Goal: Transaction & Acquisition: Book appointment/travel/reservation

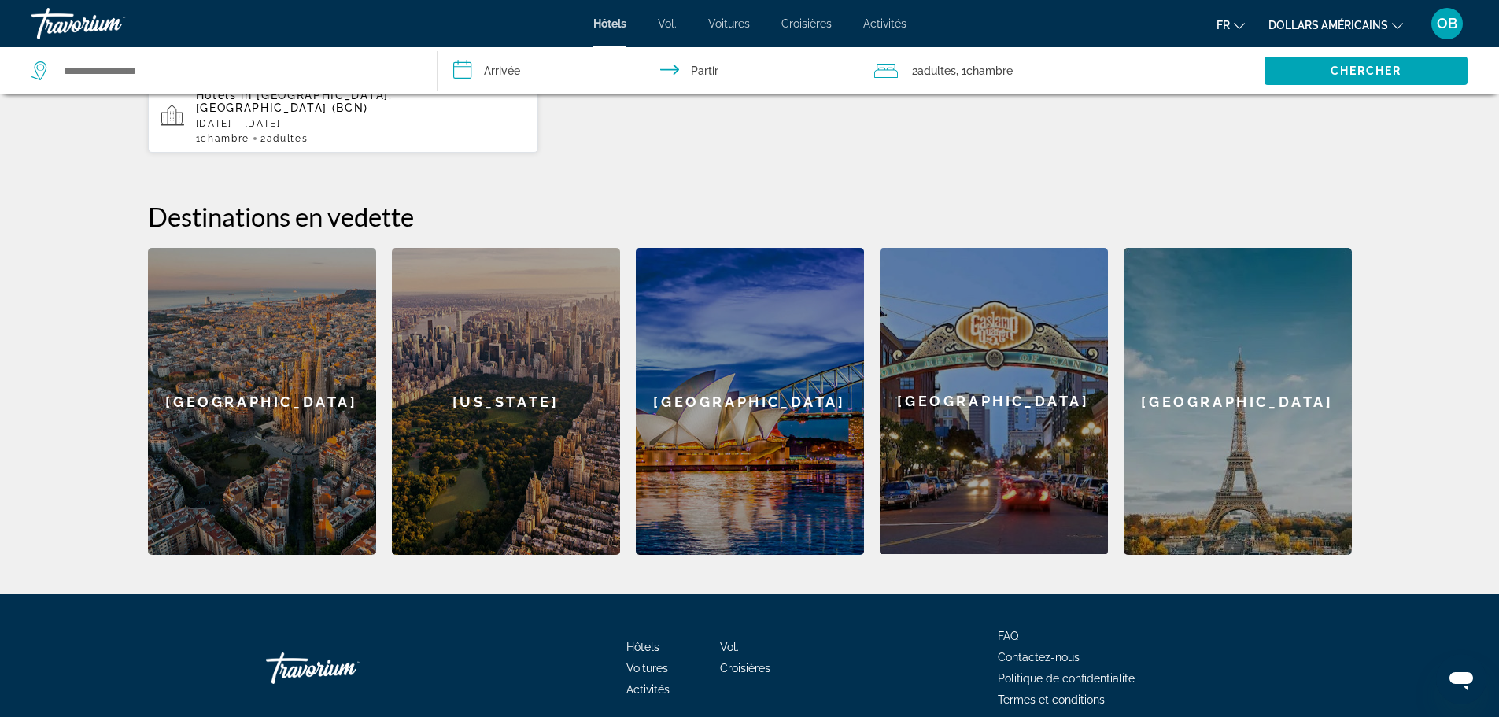
scroll to position [551, 0]
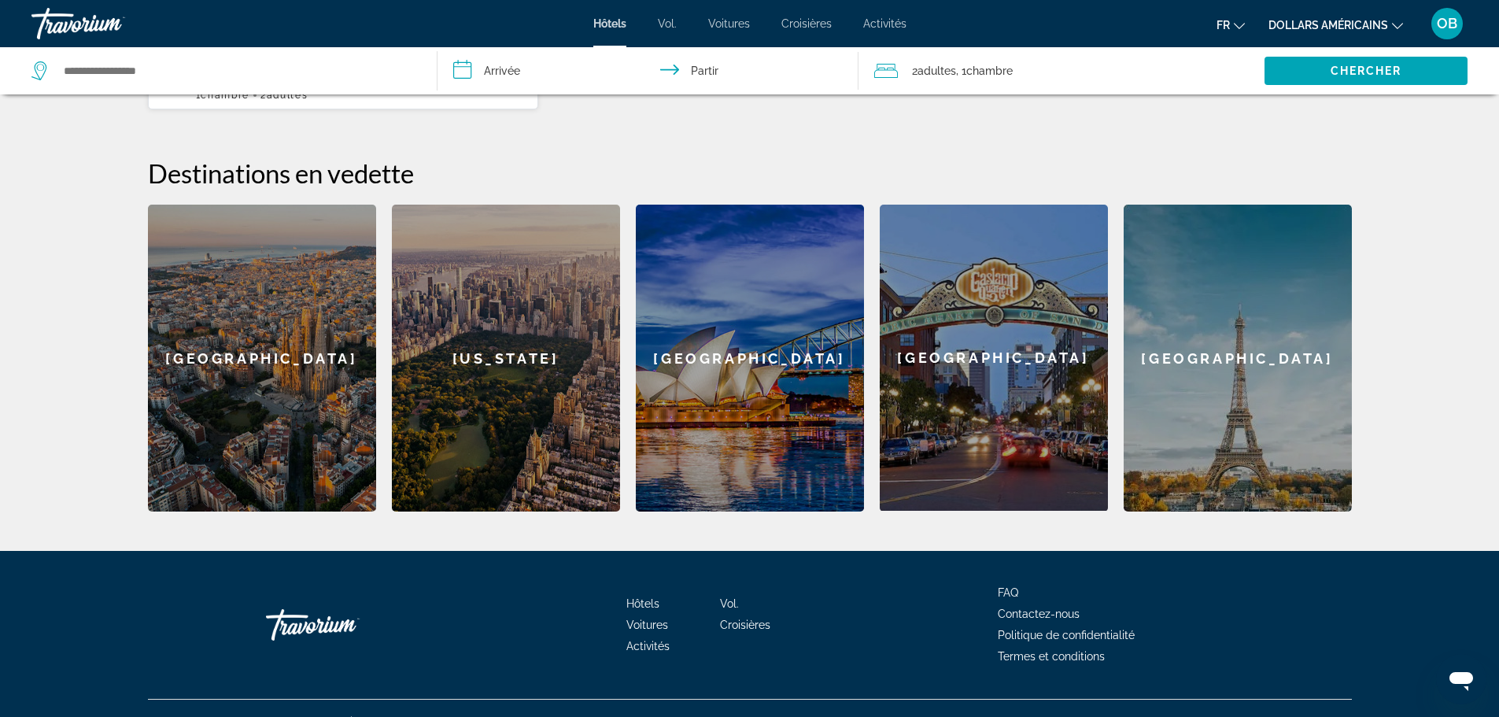
click at [993, 315] on div "[GEOGRAPHIC_DATA]" at bounding box center [994, 358] width 228 height 306
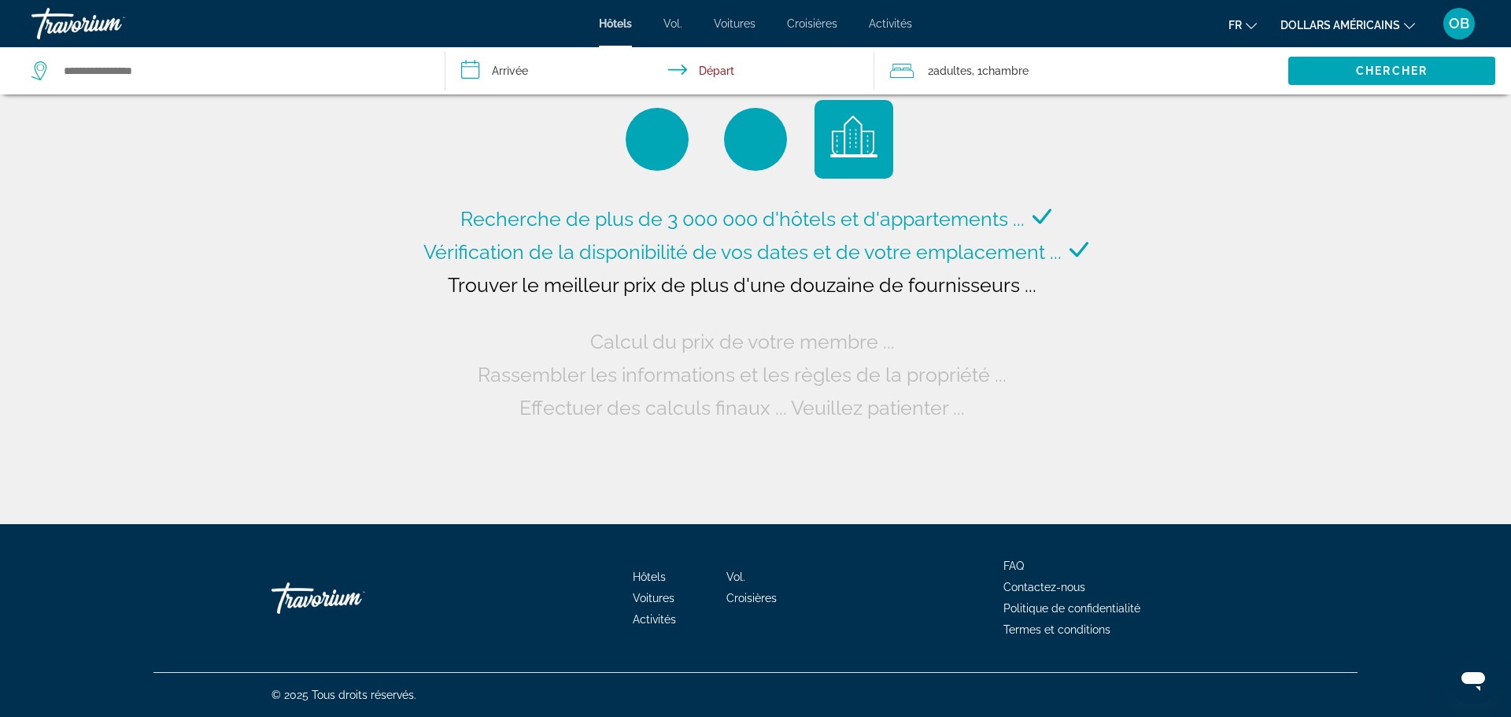
click at [1397, 16] on button "dollars américains USD ($) MXN ([GEOGRAPHIC_DATA]$) CAD ($ CA) GBP (£) EUR (€) …" at bounding box center [1348, 24] width 135 height 23
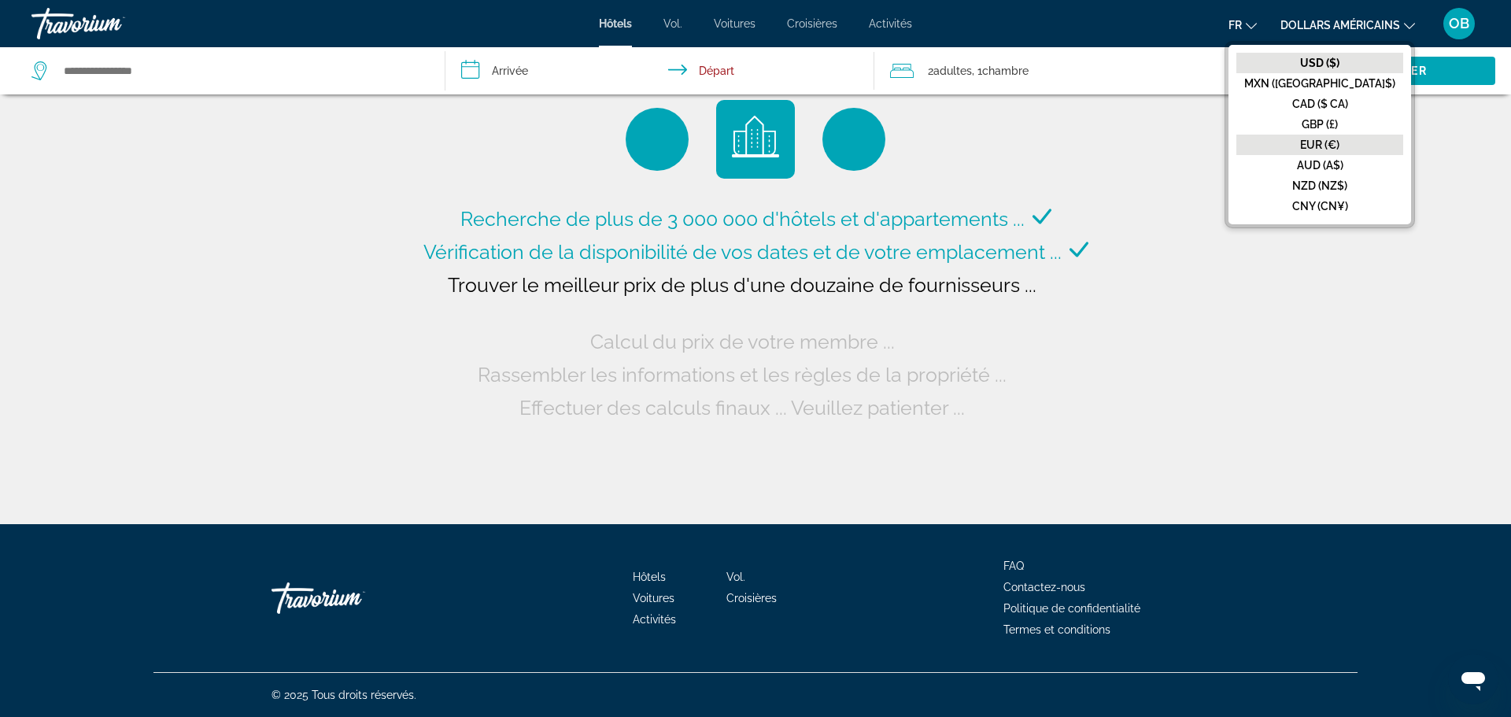
click at [1340, 142] on font "EUR (€)" at bounding box center [1319, 145] width 39 height 13
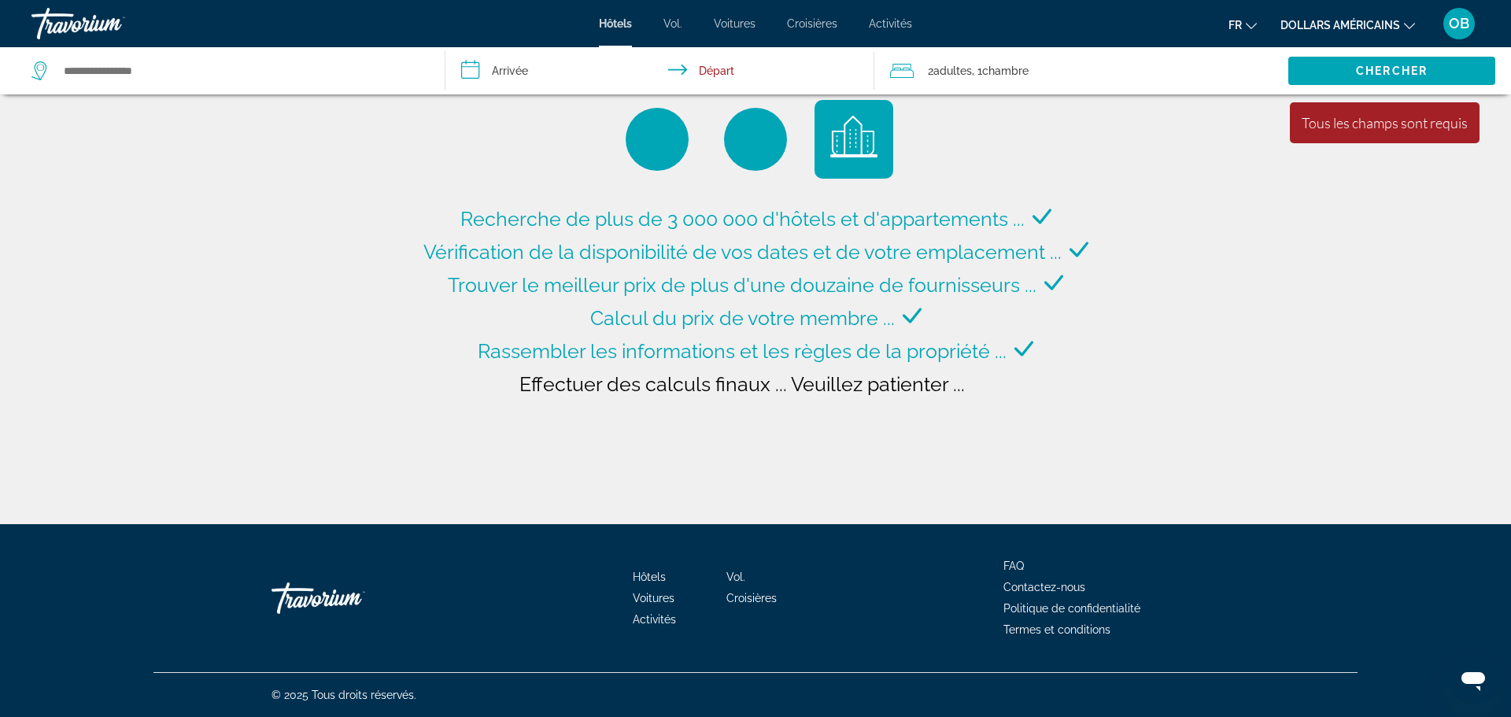
type input "**********"
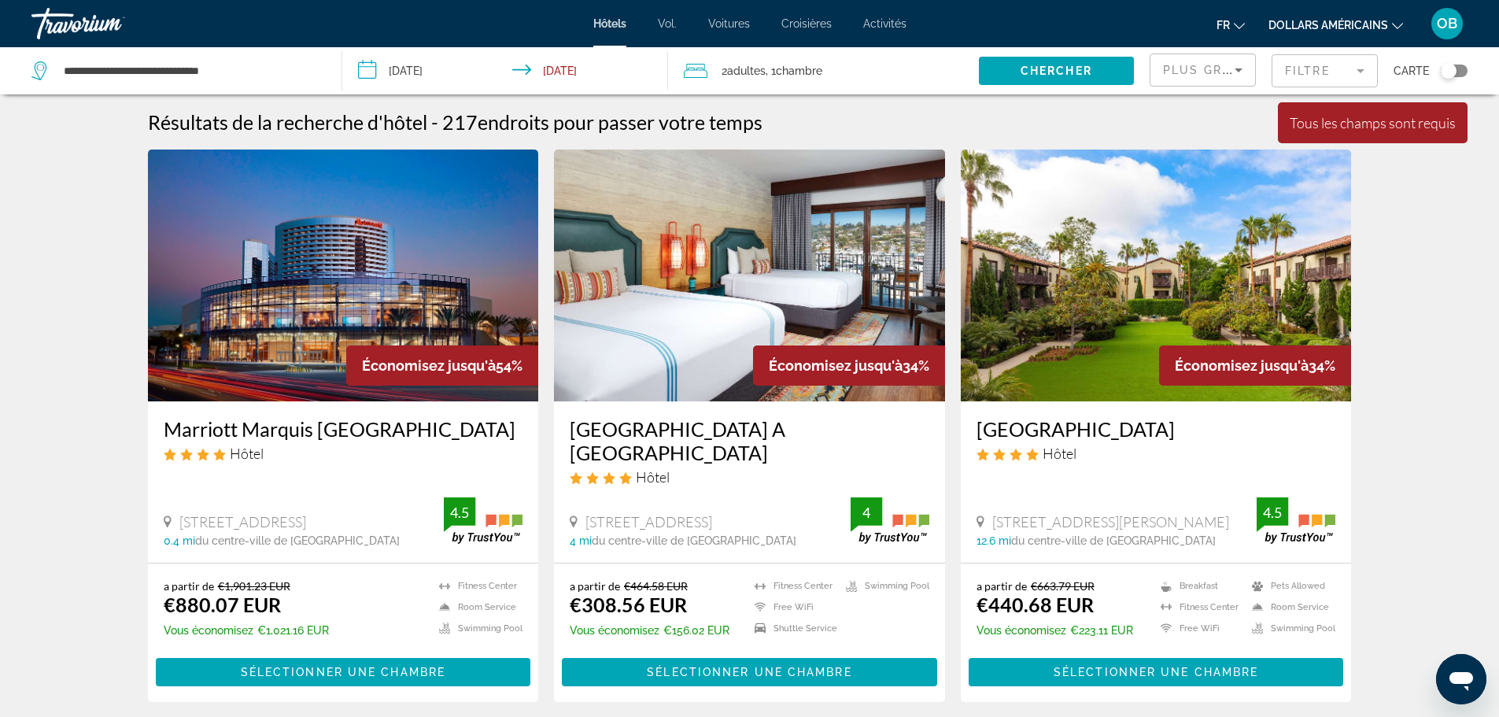
click at [1403, 24] on icon "Changer de devise" at bounding box center [1397, 26] width 11 height 6
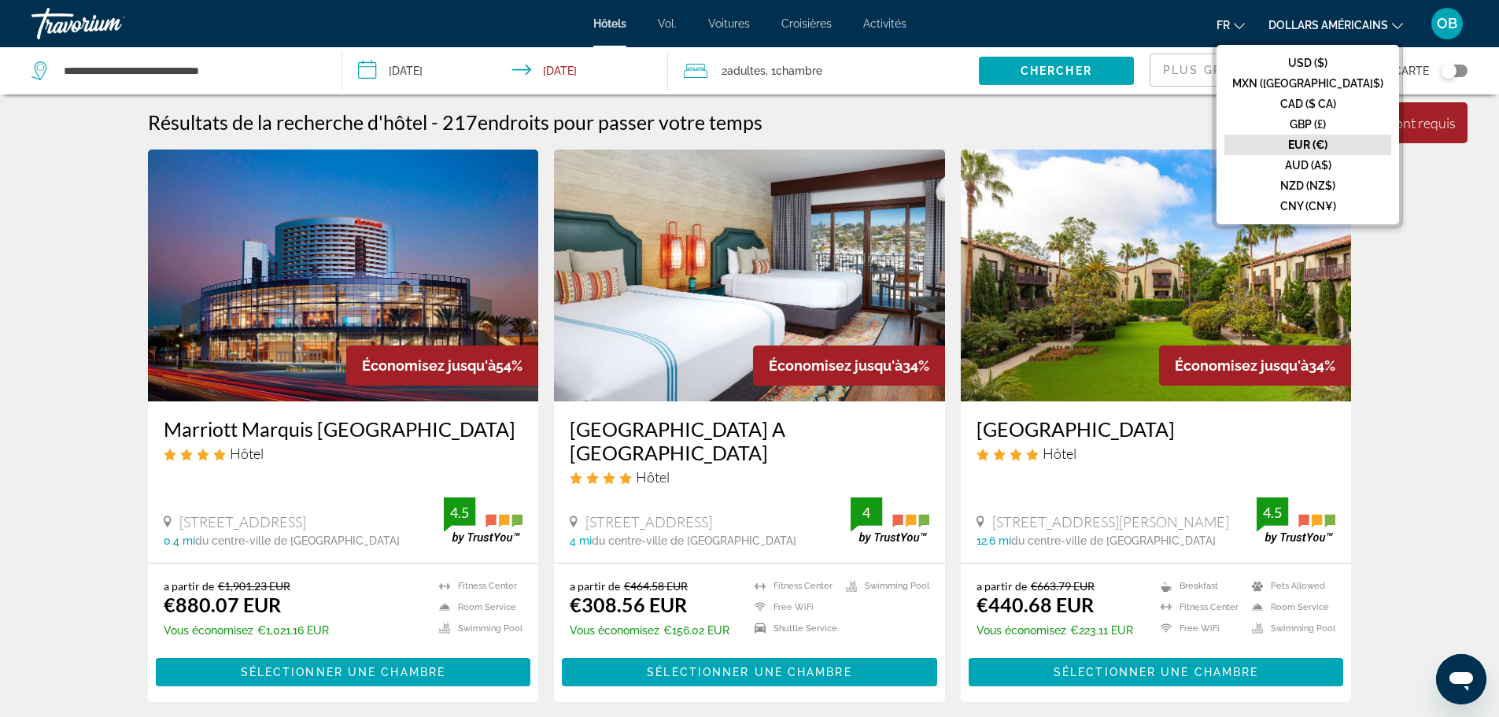
click at [1328, 144] on font "EUR (€)" at bounding box center [1307, 145] width 39 height 13
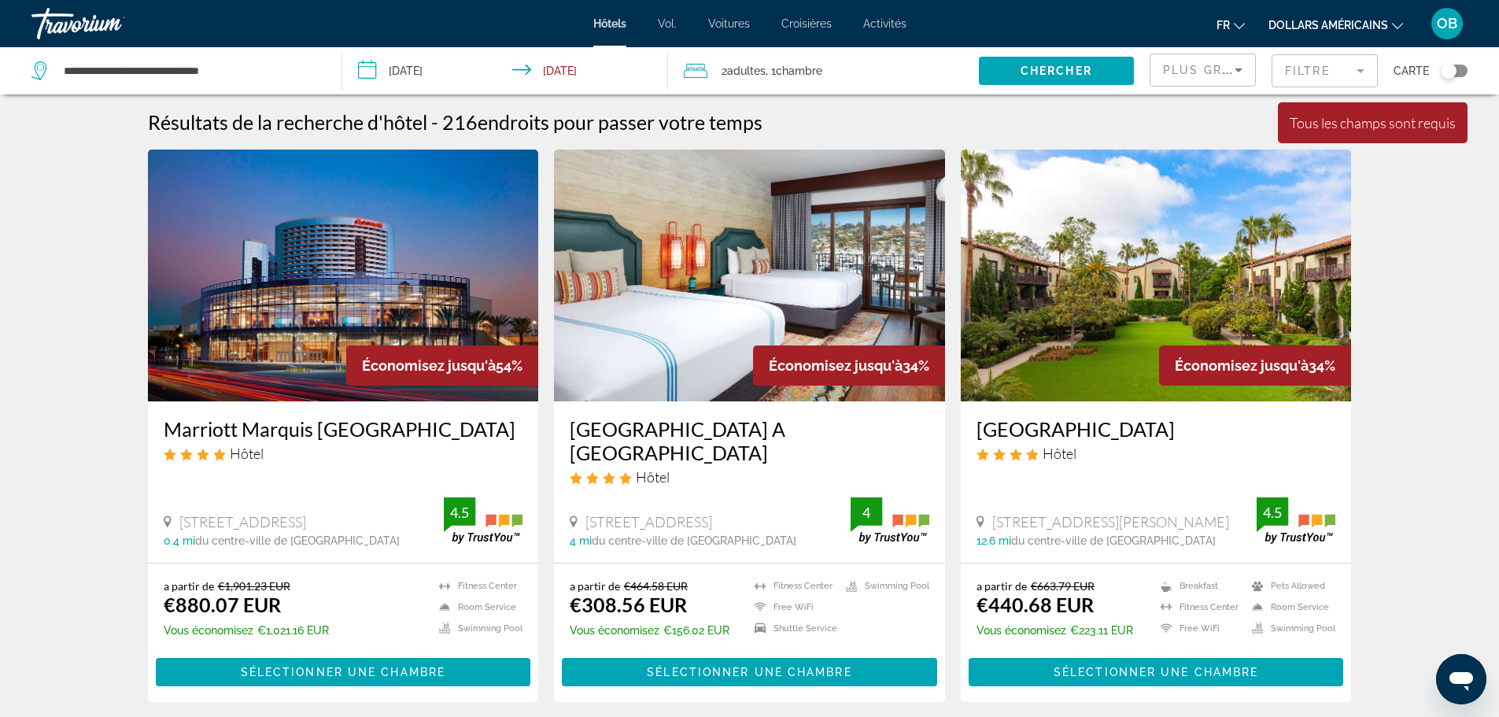
click at [367, 70] on input "**********" at bounding box center [508, 73] width 333 height 52
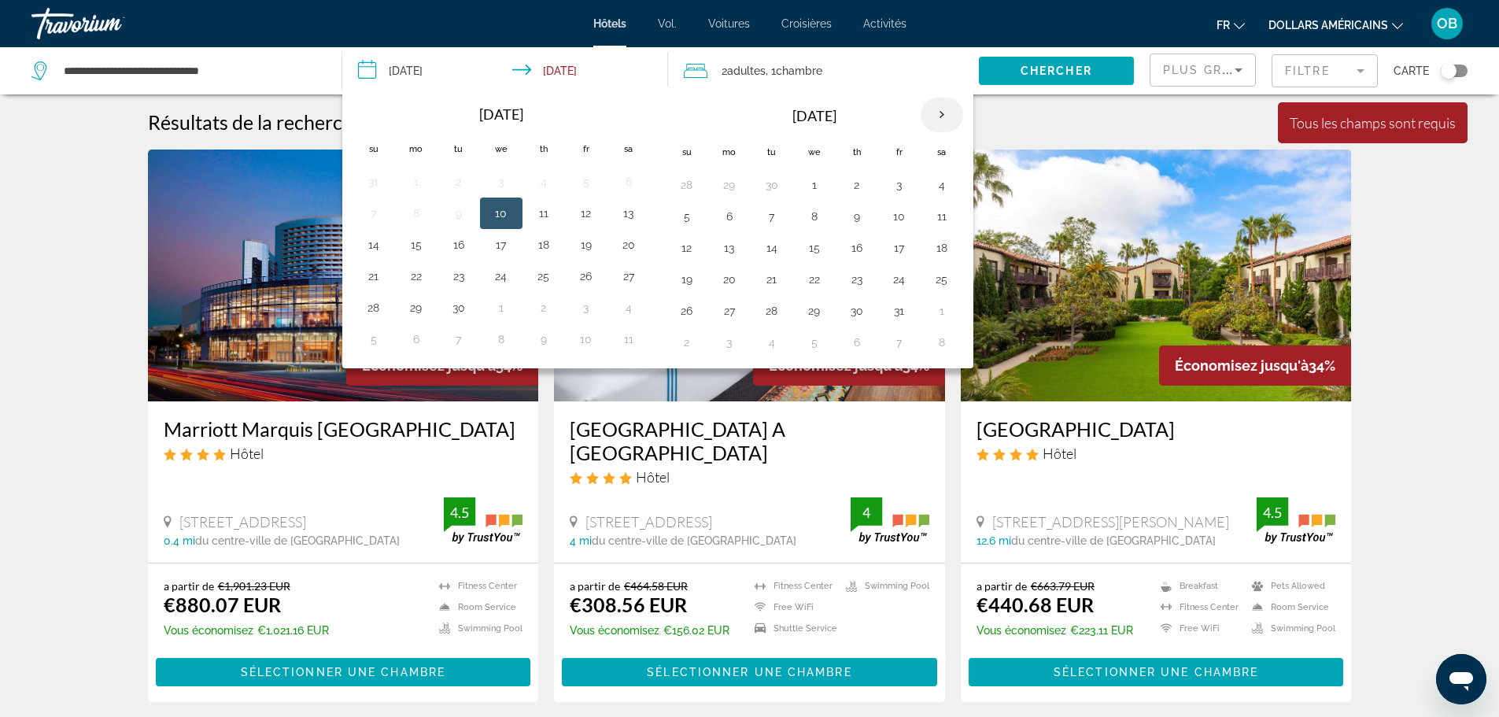
click at [943, 104] on th "Next month" at bounding box center [942, 115] width 43 height 35
click at [378, 221] on button "2" at bounding box center [373, 216] width 25 height 22
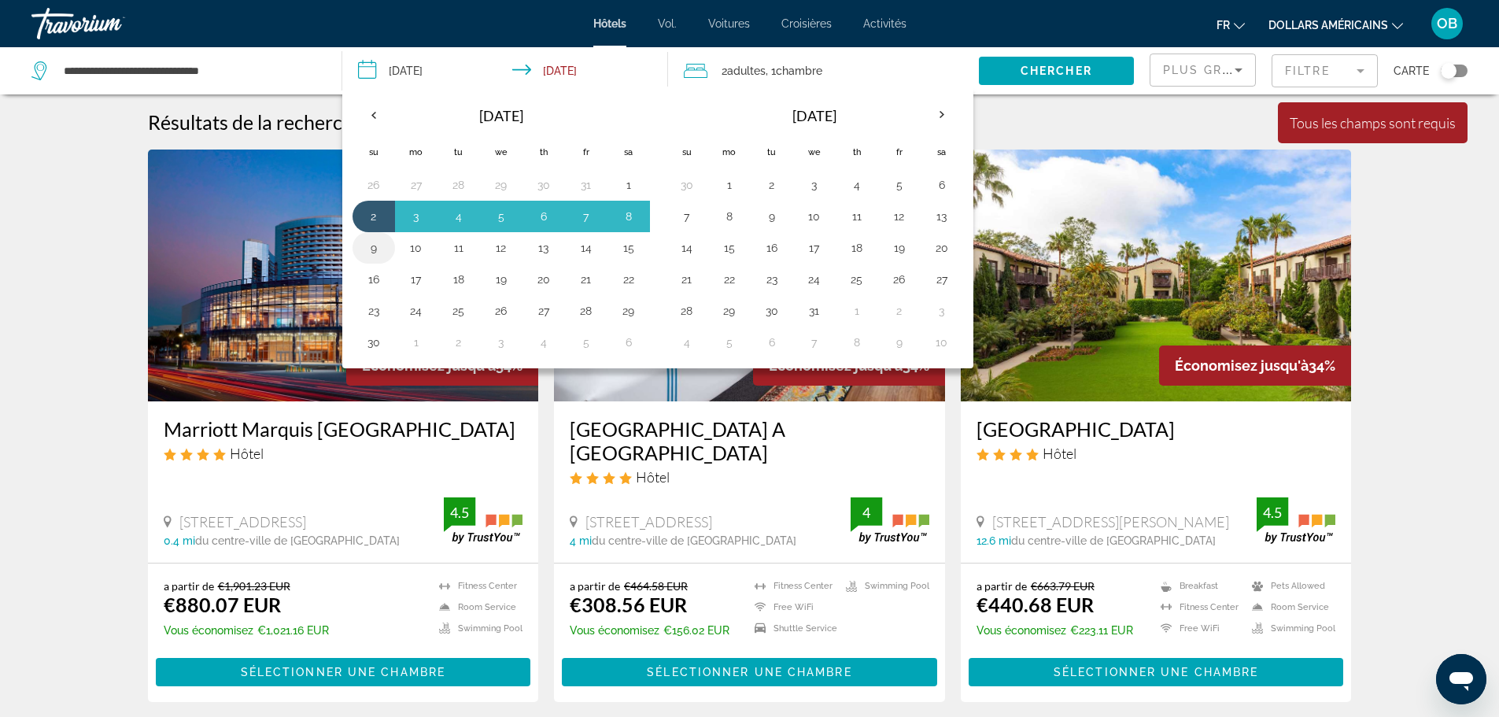
click at [375, 243] on button "9" at bounding box center [373, 248] width 25 height 22
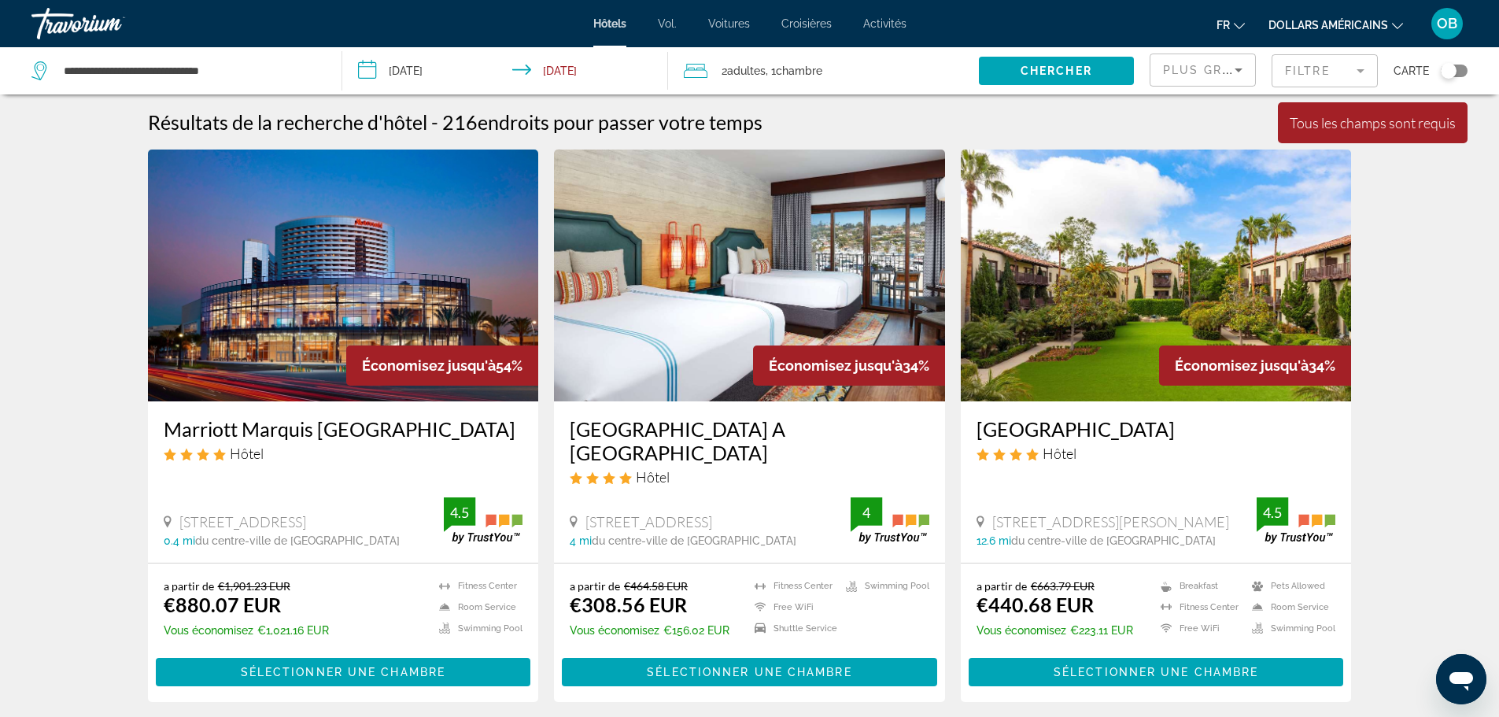
click at [694, 66] on icon "Travelers: 2 adults, 0 children" at bounding box center [696, 70] width 24 height 19
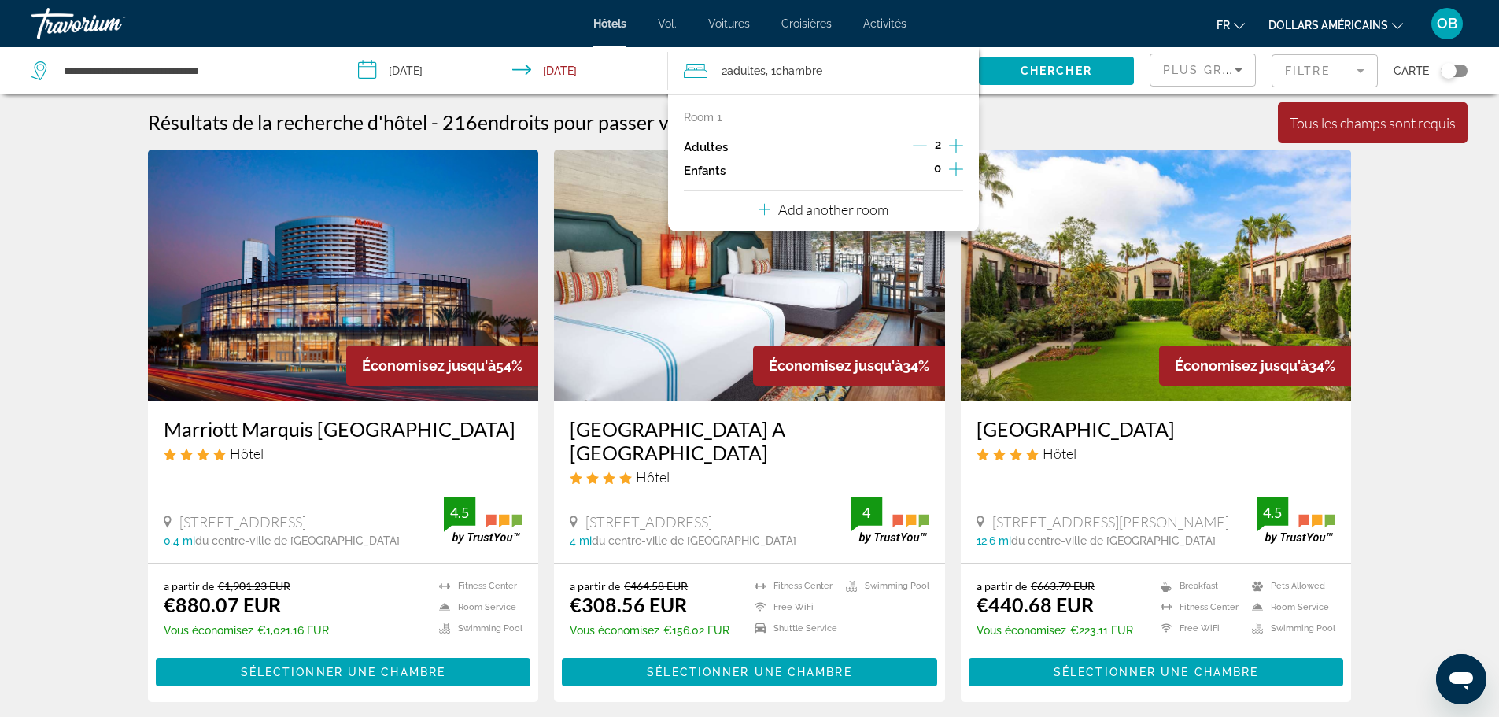
click at [951, 143] on icon "Increment adults" at bounding box center [956, 145] width 14 height 19
click at [552, 68] on input "**********" at bounding box center [508, 73] width 333 height 52
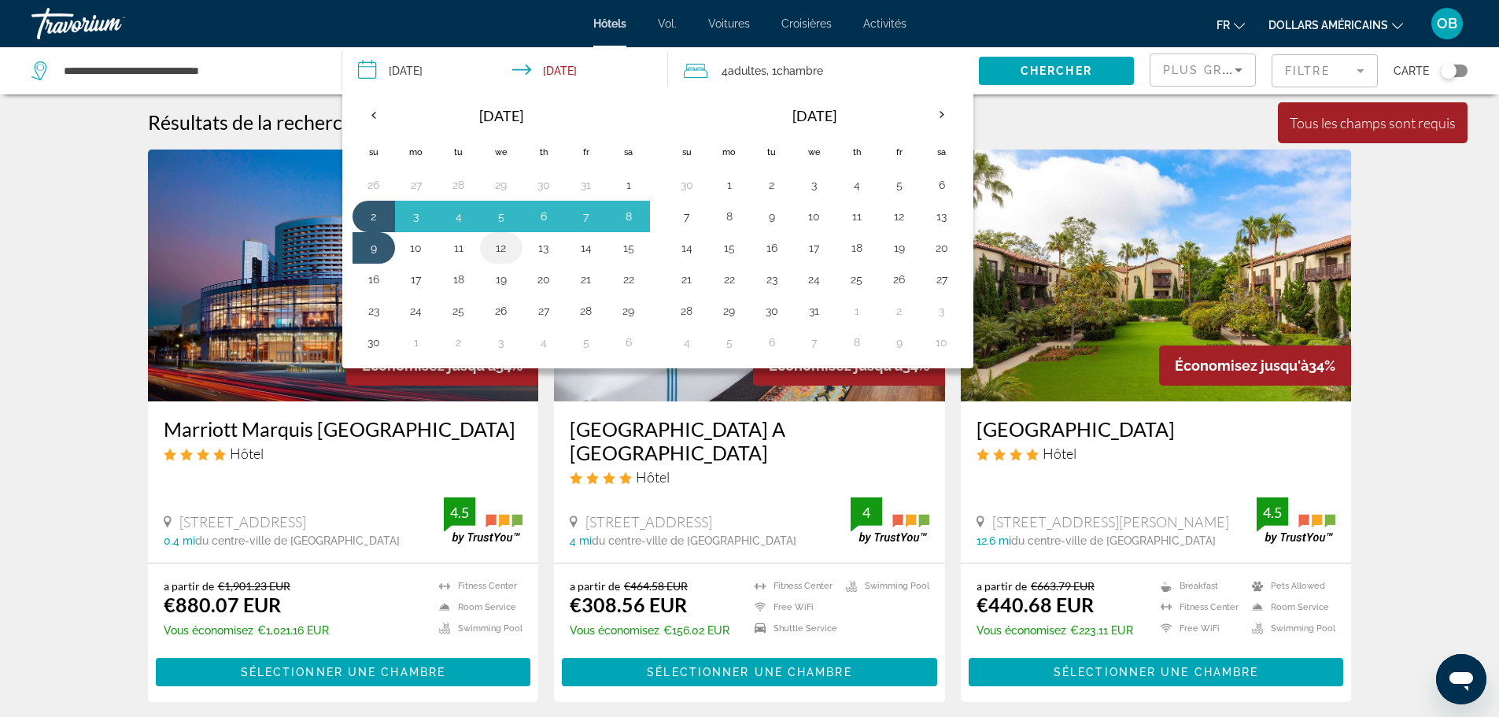
click at [501, 250] on button "12" at bounding box center [501, 248] width 25 height 22
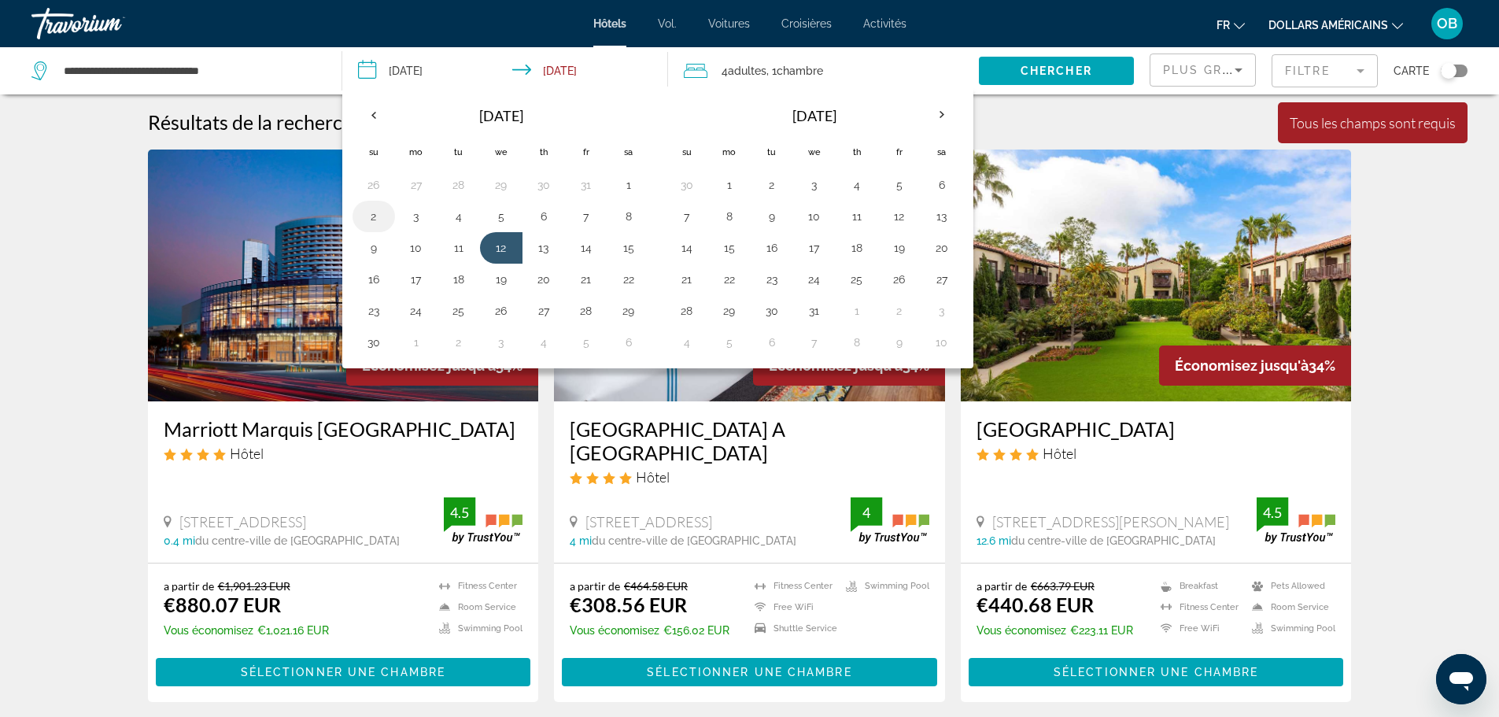
click at [361, 212] on button "2" at bounding box center [373, 216] width 25 height 22
type input "**********"
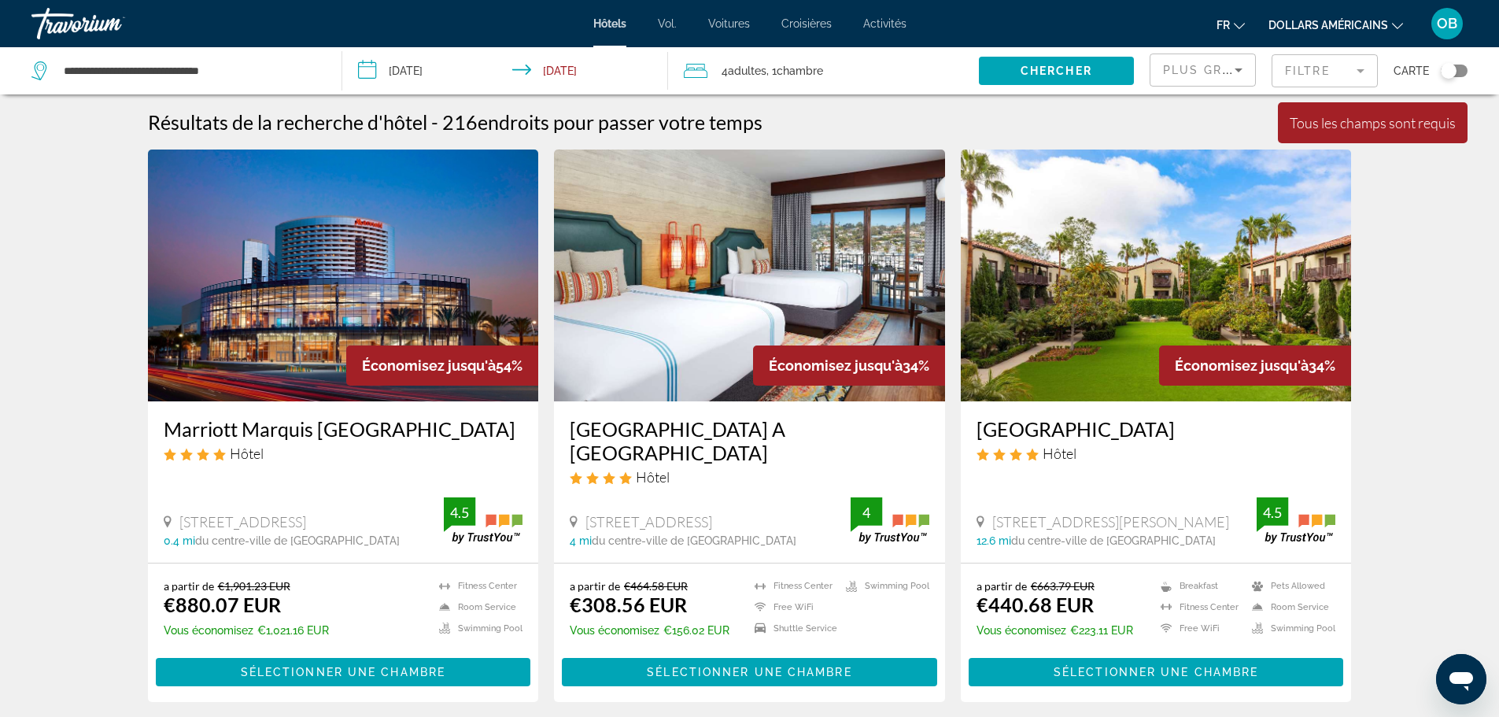
click at [697, 69] on icon "Travelers: 4 adults, 0 children" at bounding box center [696, 70] width 24 height 19
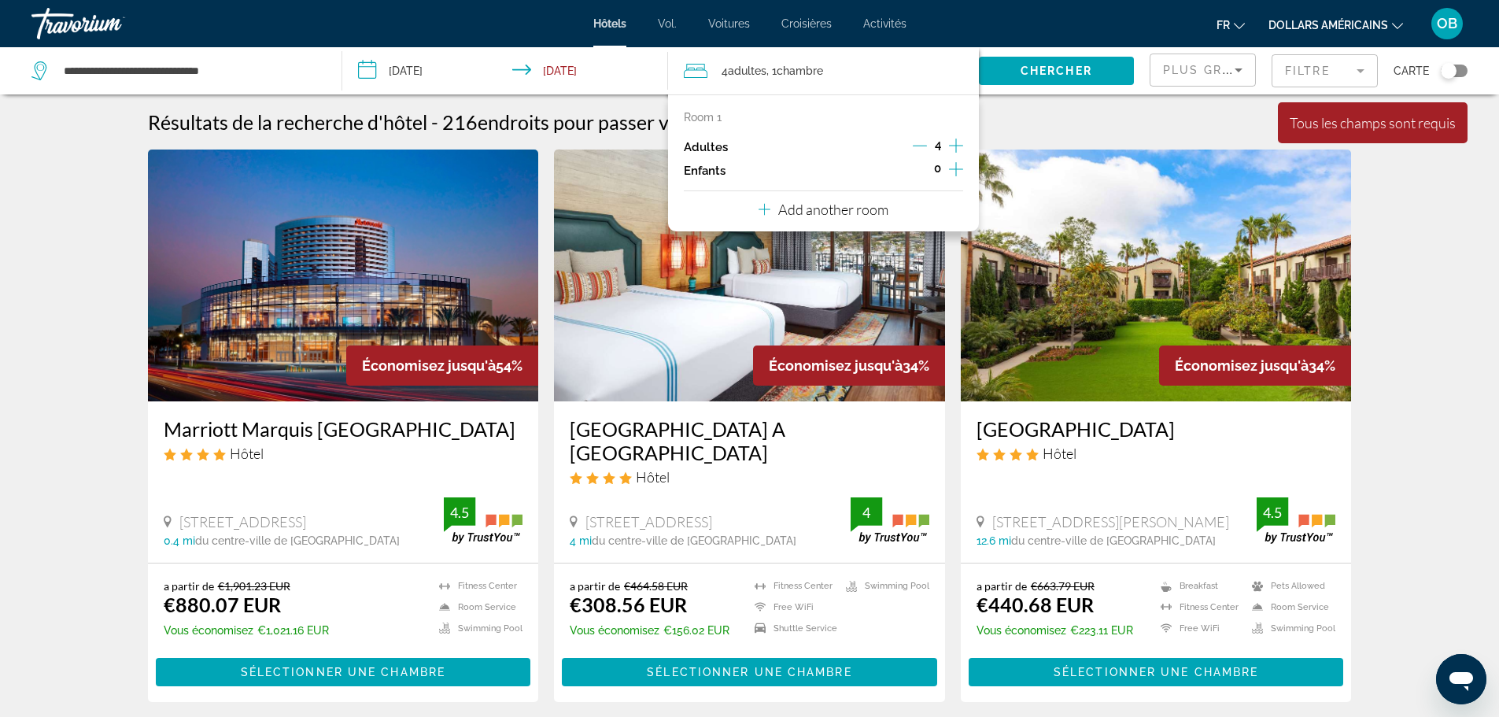
click at [142, 330] on app-hotels-search-item "Économisez jusqu'à 54% Marriott Marquis [GEOGRAPHIC_DATA] Hôtel [STREET_ADDRESS…" at bounding box center [343, 426] width 407 height 553
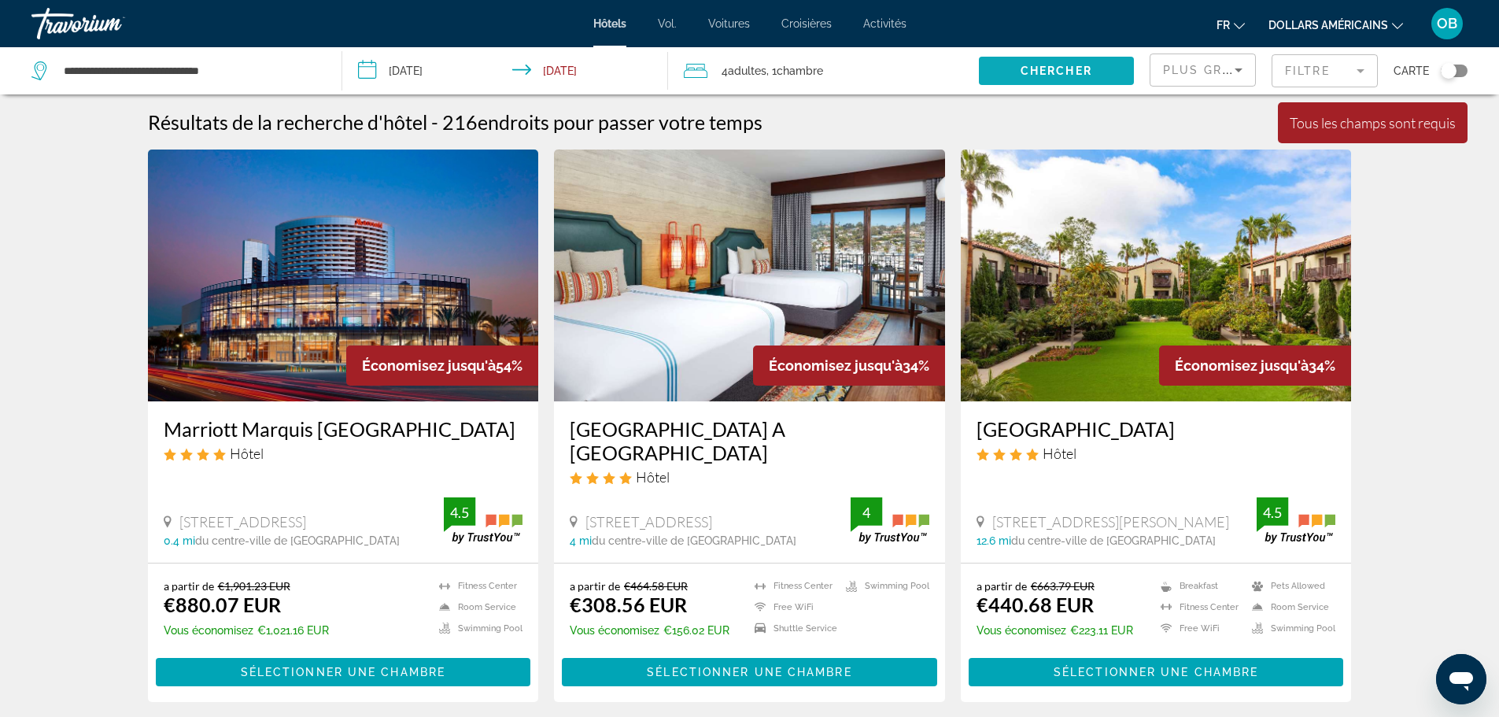
click at [1051, 68] on span "Chercher" at bounding box center [1057, 71] width 72 height 13
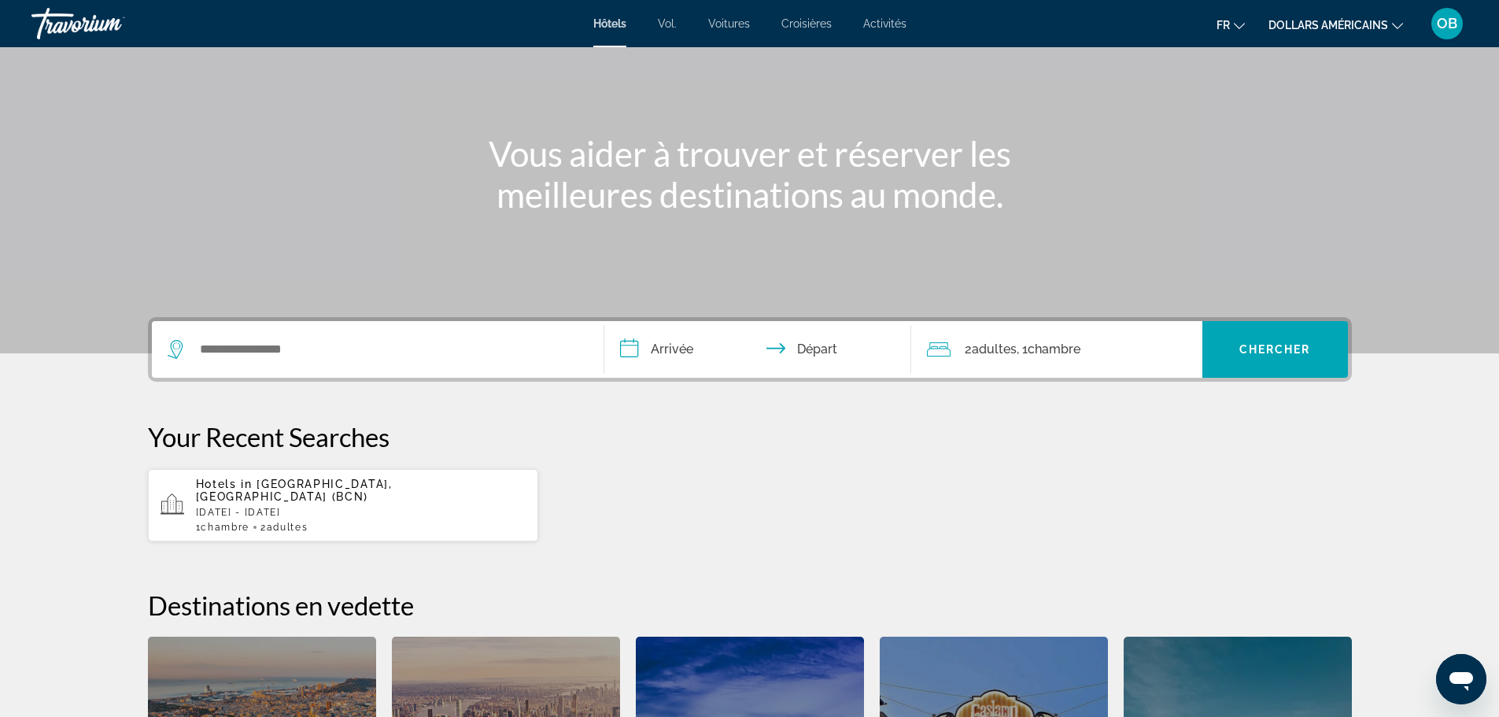
scroll to position [236, 0]
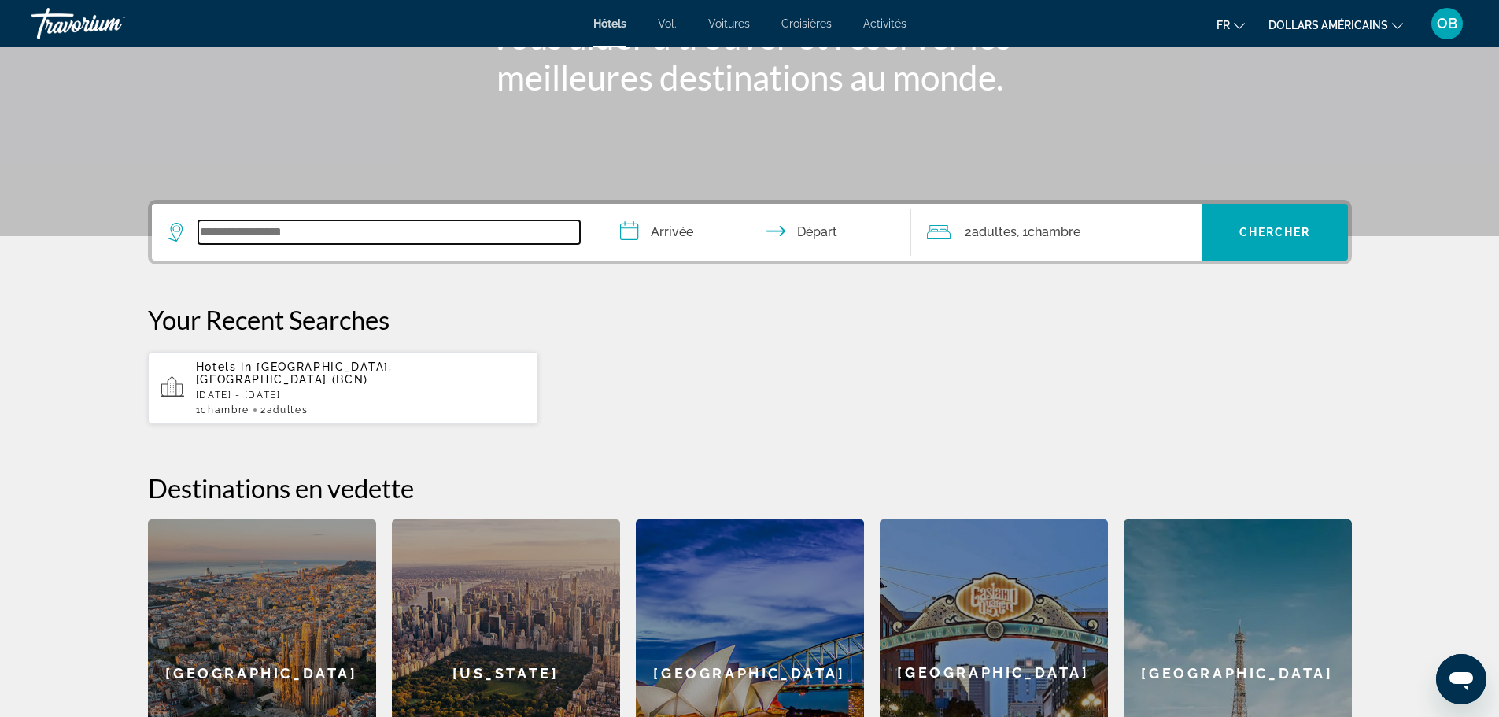
click at [257, 234] on input "Search widget" at bounding box center [389, 232] width 382 height 24
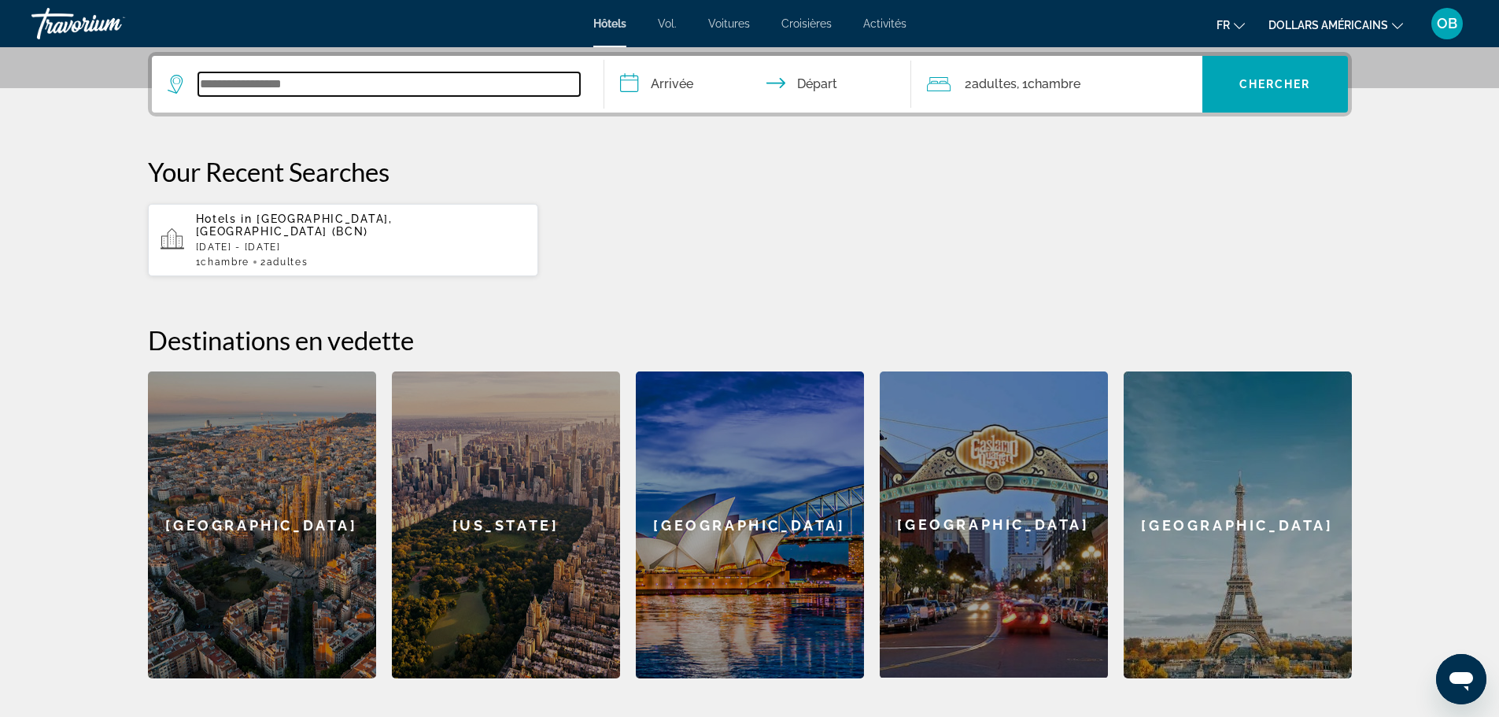
scroll to position [385, 0]
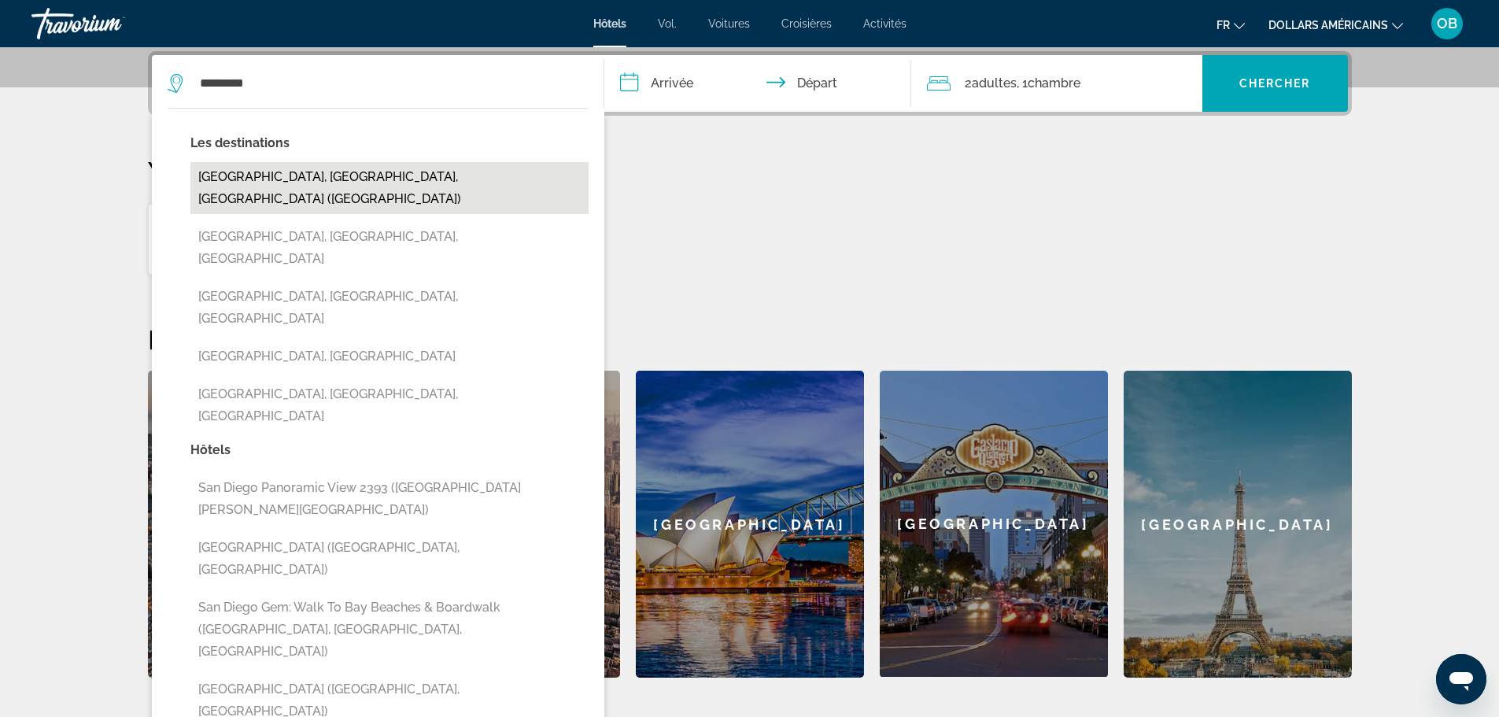
click at [343, 179] on button "[GEOGRAPHIC_DATA], [GEOGRAPHIC_DATA], [GEOGRAPHIC_DATA] ([GEOGRAPHIC_DATA])" at bounding box center [389, 188] width 398 height 52
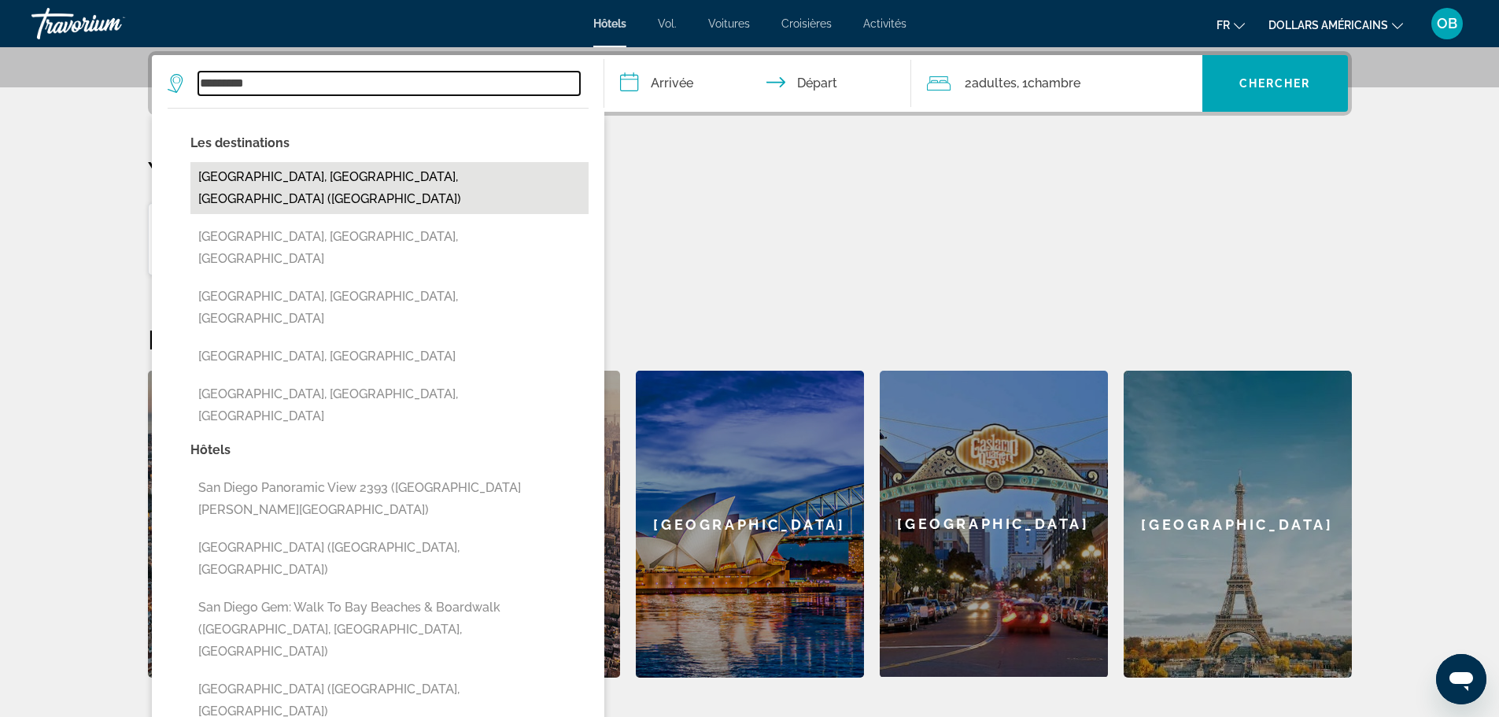
type input "**********"
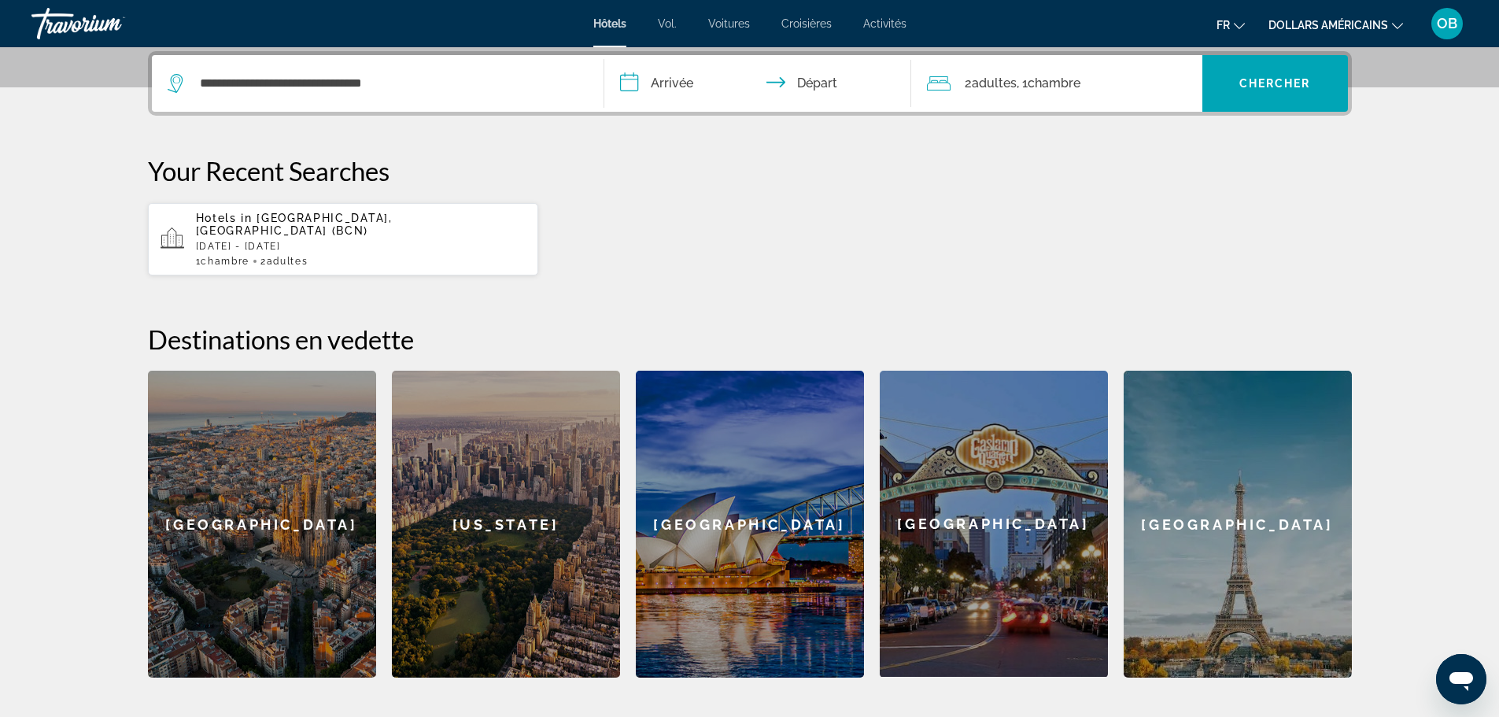
click at [640, 79] on input "**********" at bounding box center [760, 85] width 313 height 61
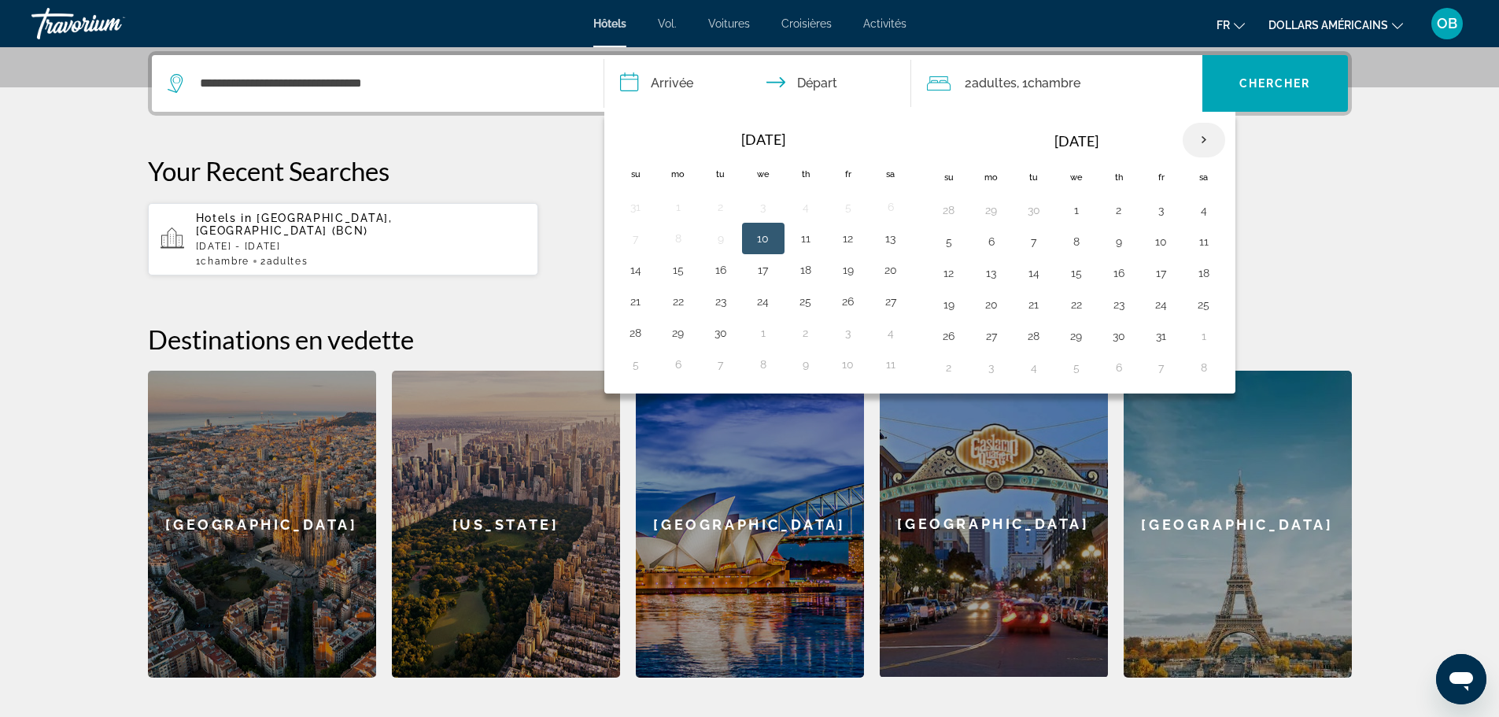
click at [1203, 128] on th "Next month" at bounding box center [1204, 140] width 43 height 35
click at [949, 239] on button "2" at bounding box center [949, 242] width 25 height 22
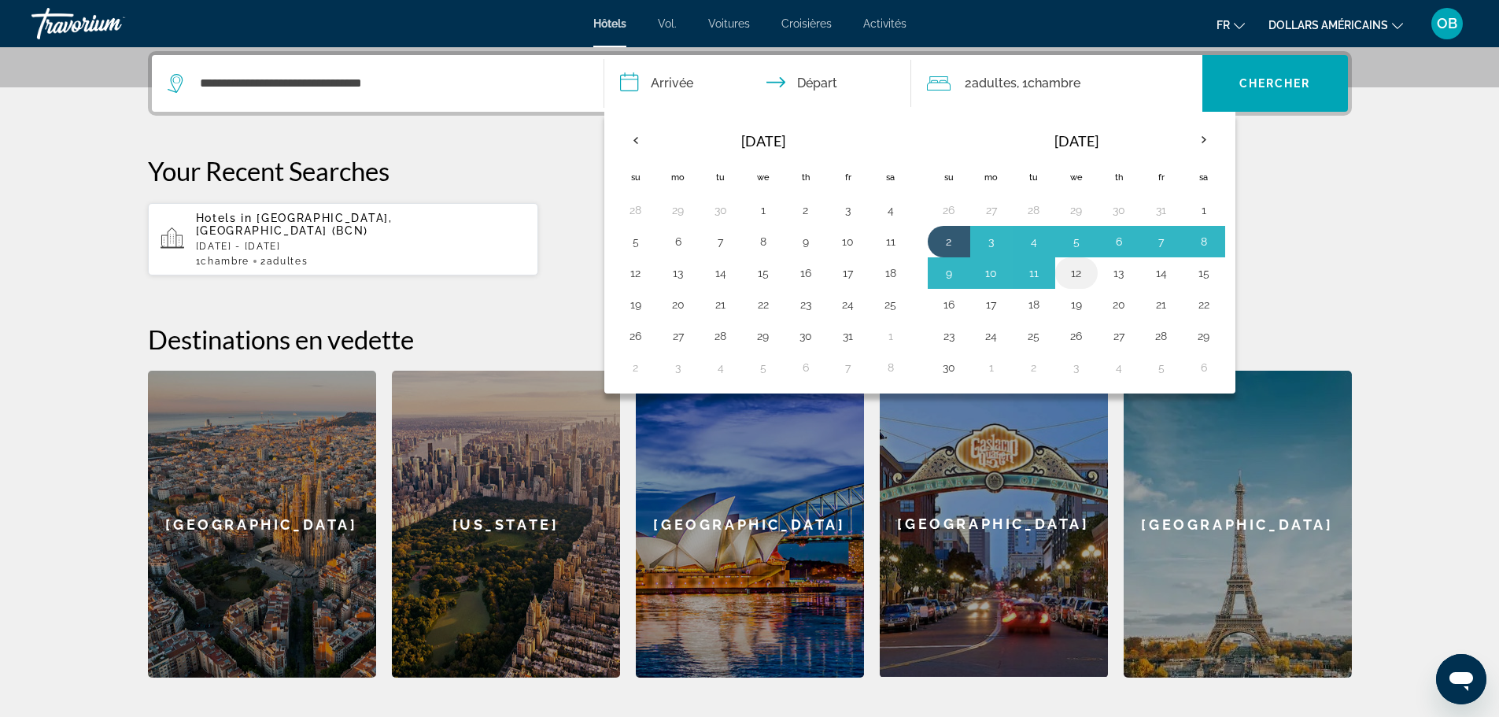
click at [1087, 271] on button "12" at bounding box center [1076, 273] width 25 height 22
type input "**********"
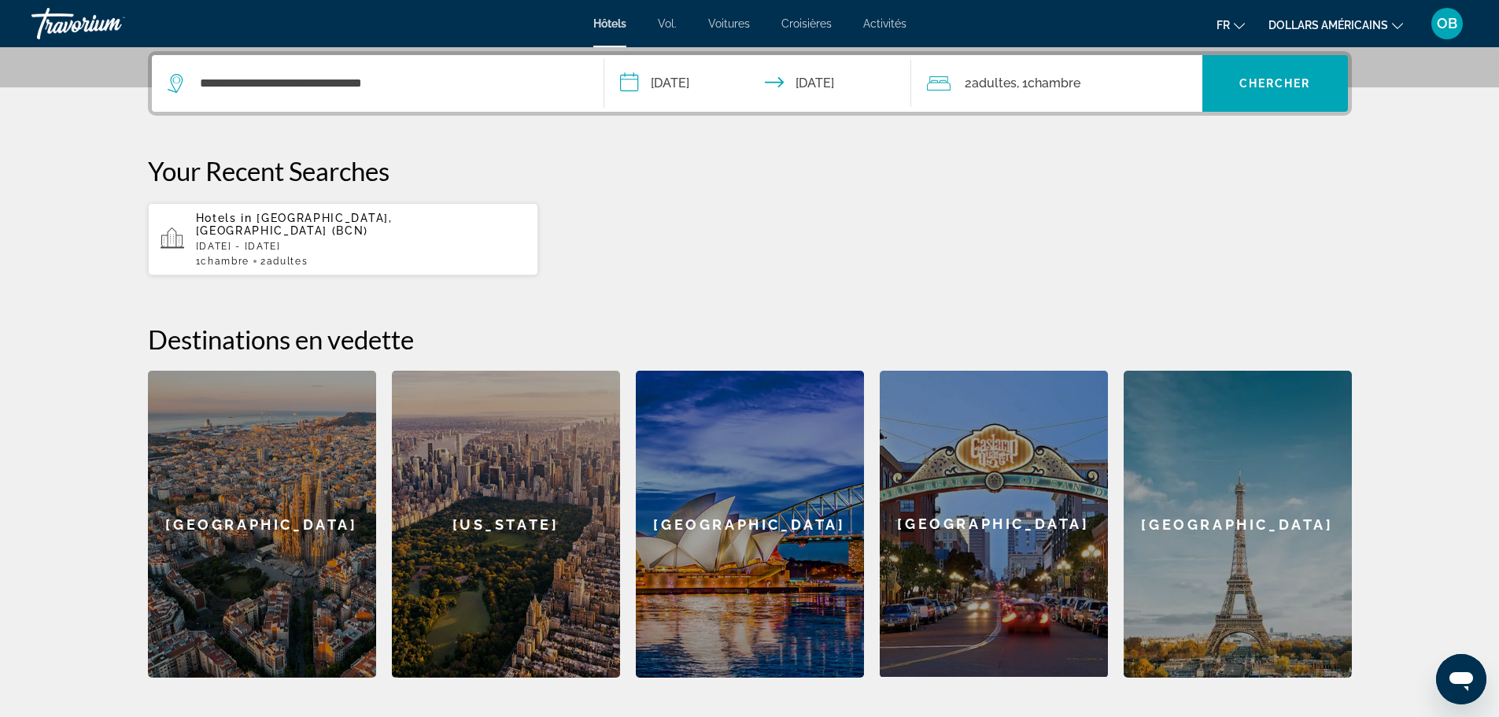
click at [948, 91] on icon "Travelers: 2 adults, 0 children" at bounding box center [939, 83] width 24 height 19
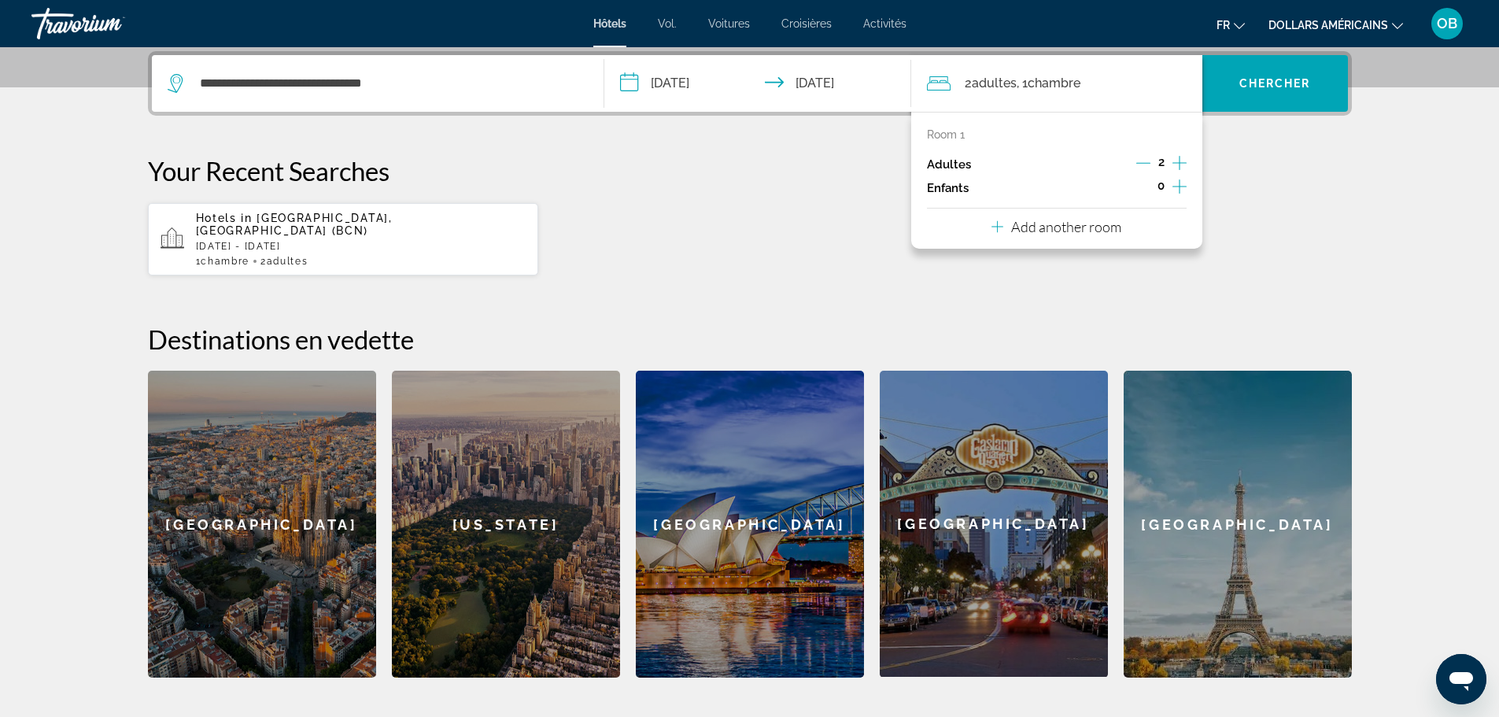
click at [1182, 159] on icon "Increment adults" at bounding box center [1180, 162] width 14 height 19
click at [1258, 76] on span "Search widget" at bounding box center [1276, 84] width 146 height 38
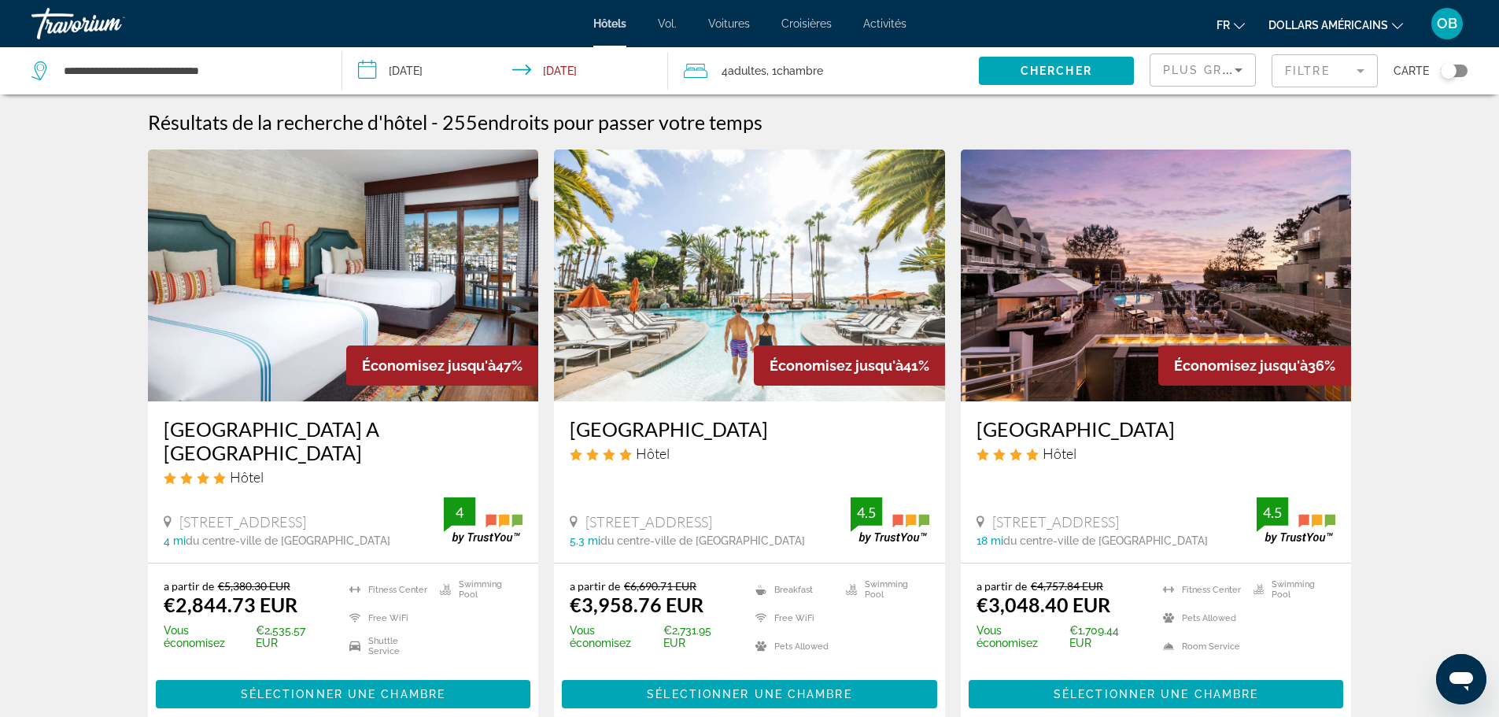
click at [780, 307] on img "Contenu principal" at bounding box center [749, 276] width 391 height 252
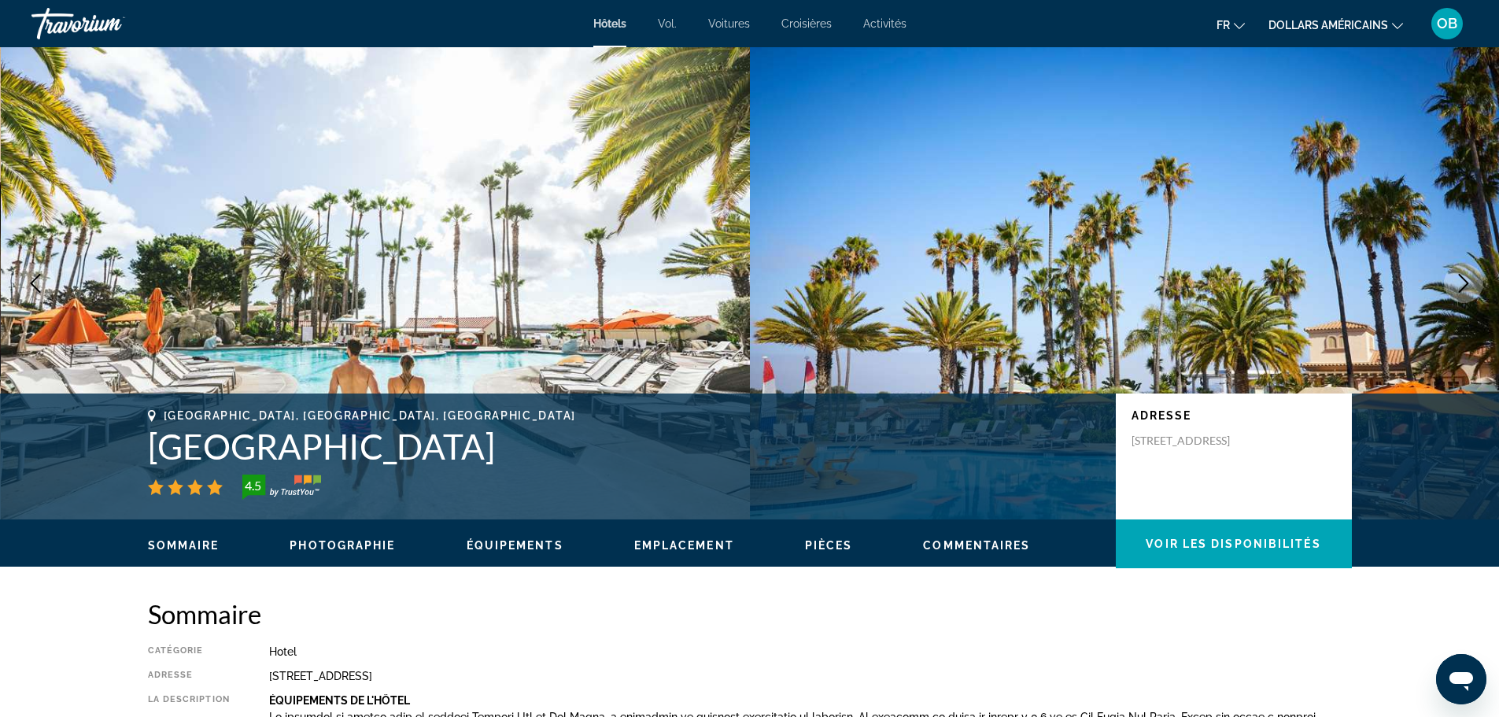
drag, startPoint x: 145, startPoint y: 438, endPoint x: 678, endPoint y: 445, distance: 532.9
click at [678, 445] on div "[GEOGRAPHIC_DATA], [GEOGRAPHIC_DATA], [GEOGRAPHIC_DATA] [GEOGRAPHIC_DATA] 4.5 A…" at bounding box center [749, 456] width 1267 height 94
copy h1 "[GEOGRAPHIC_DATA]"
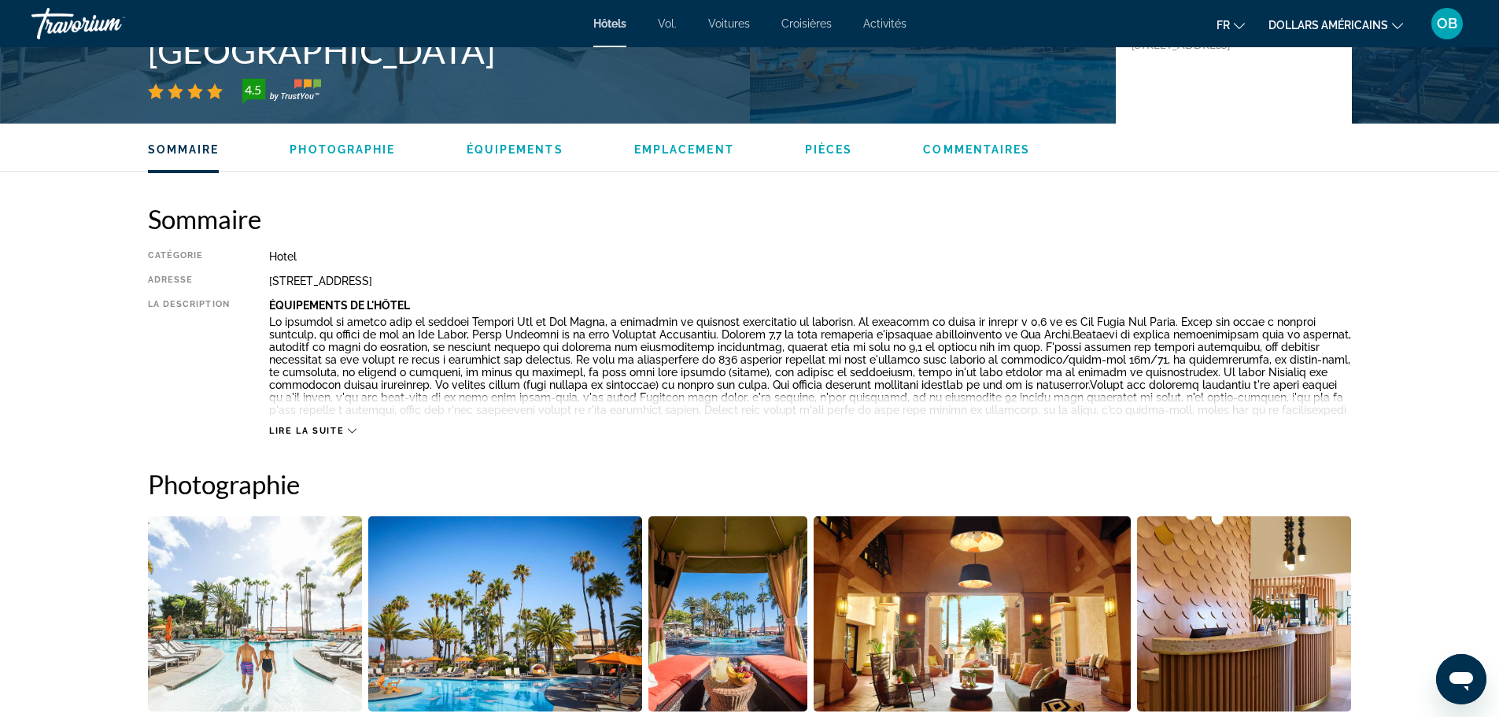
scroll to position [157, 0]
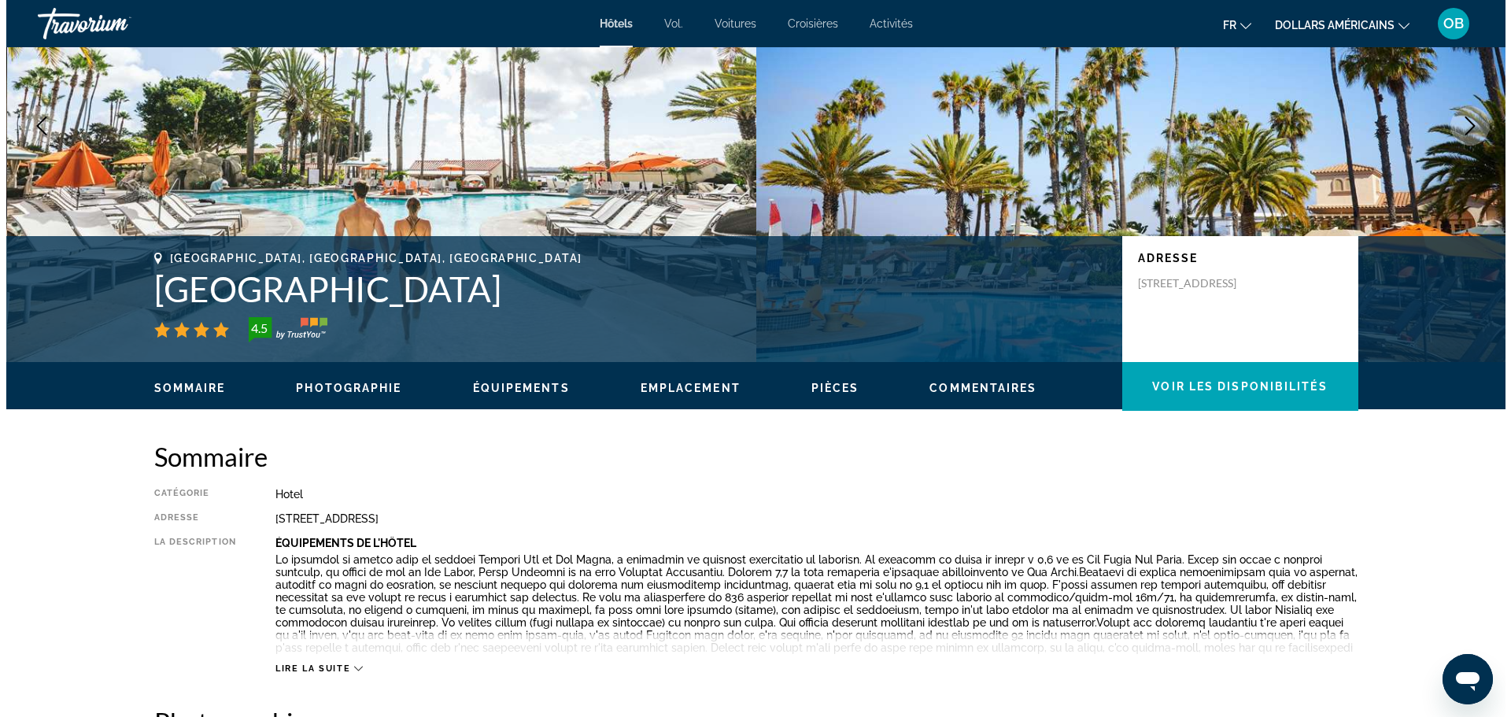
scroll to position [0, 0]
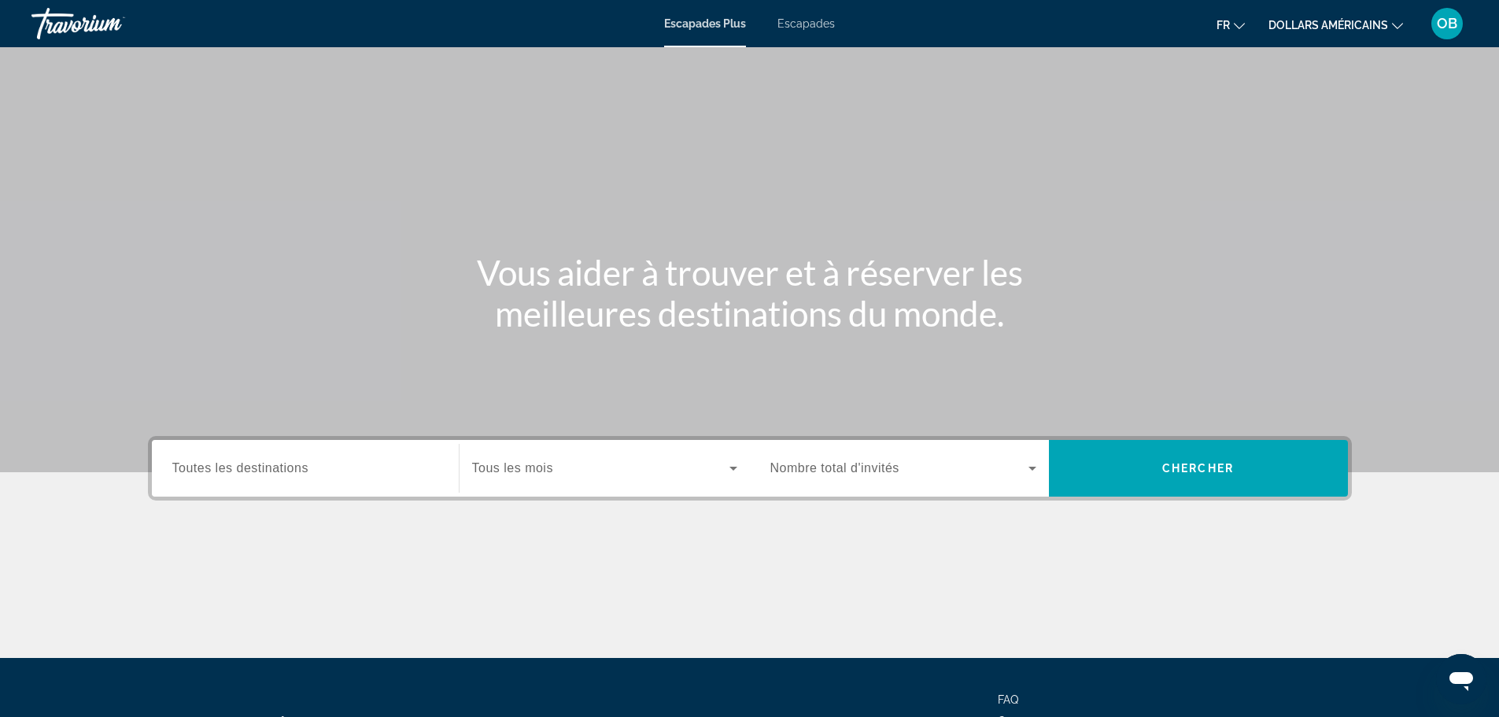
click at [233, 455] on div "Widget de recherche" at bounding box center [305, 468] width 266 height 45
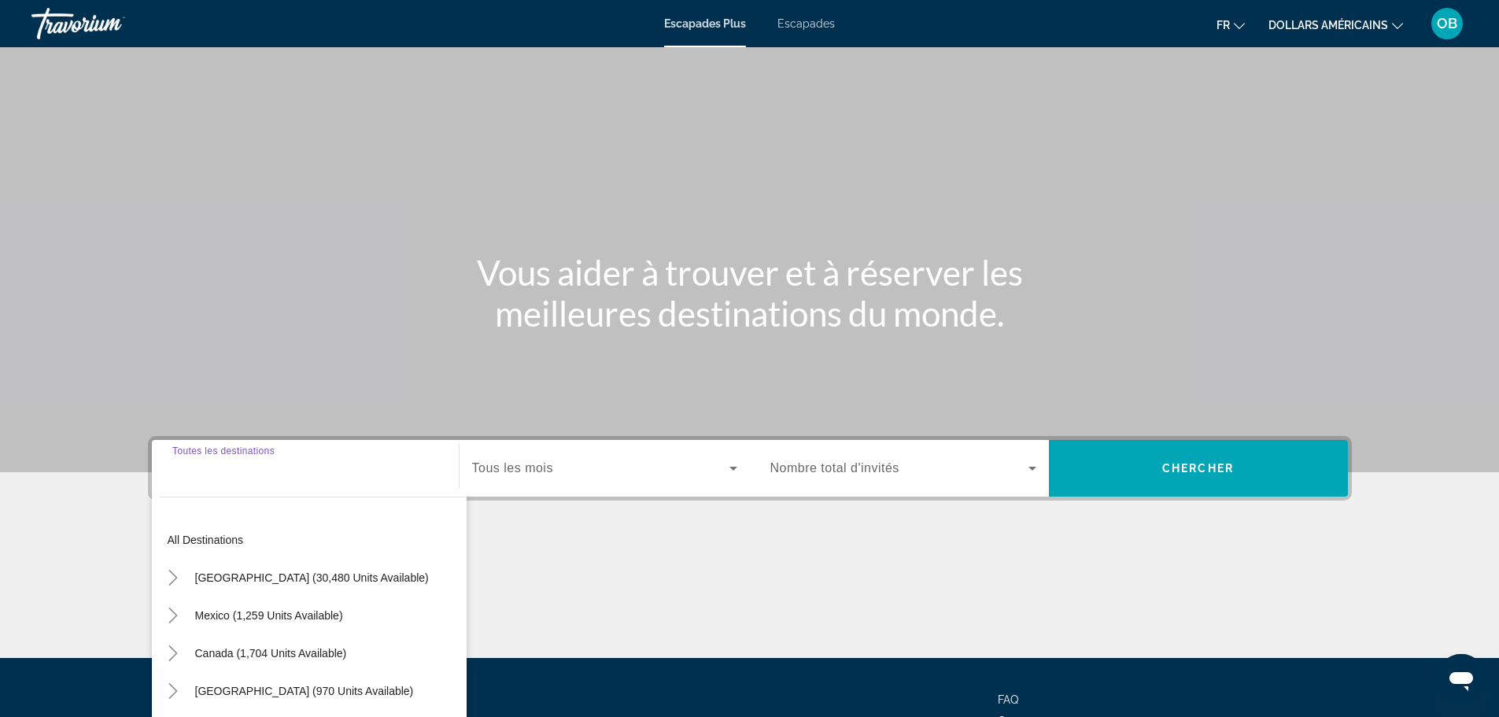
scroll to position [134, 0]
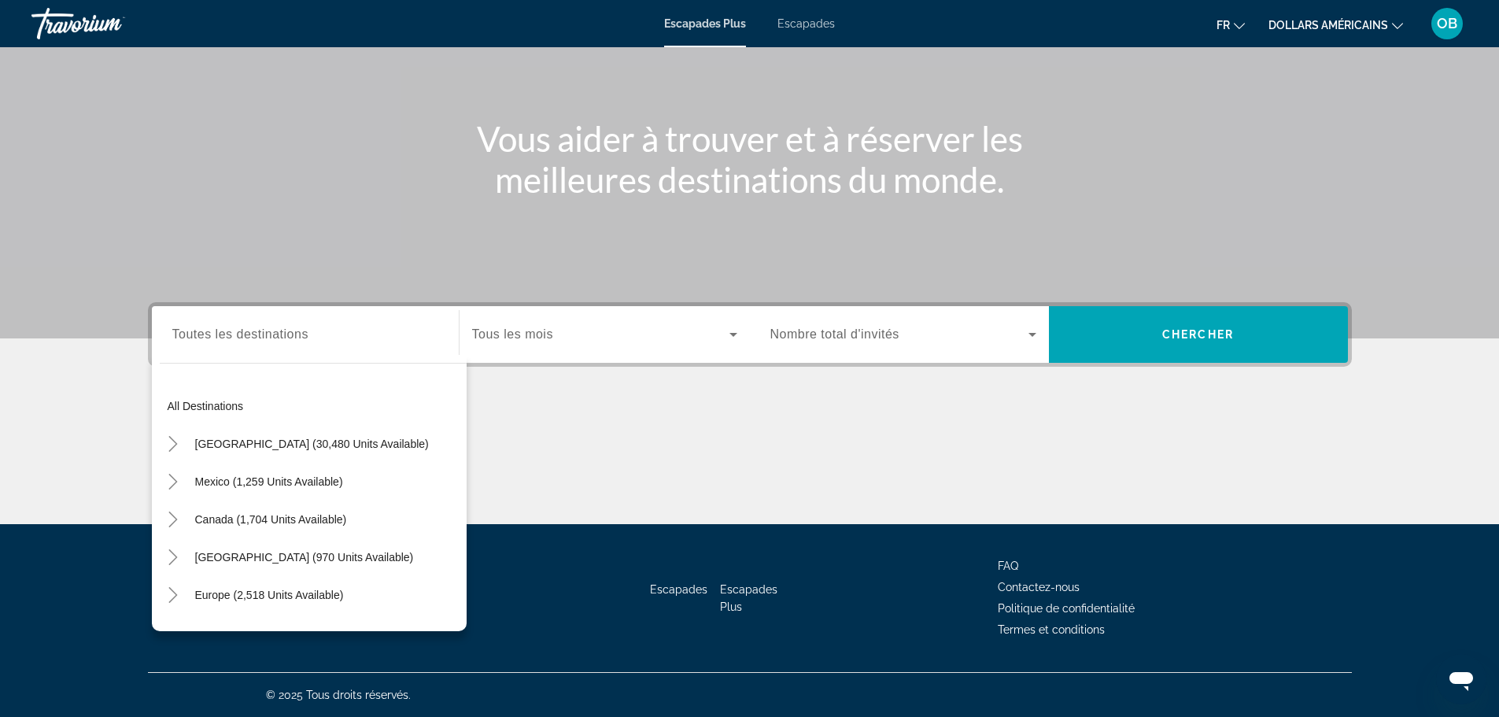
click at [264, 347] on div "Widget de recherche" at bounding box center [305, 334] width 266 height 45
click at [242, 329] on input "Destination Toutes les destinations" at bounding box center [305, 335] width 266 height 19
click at [263, 441] on span "United States (30,480 units available)" at bounding box center [312, 444] width 234 height 13
type input "**********"
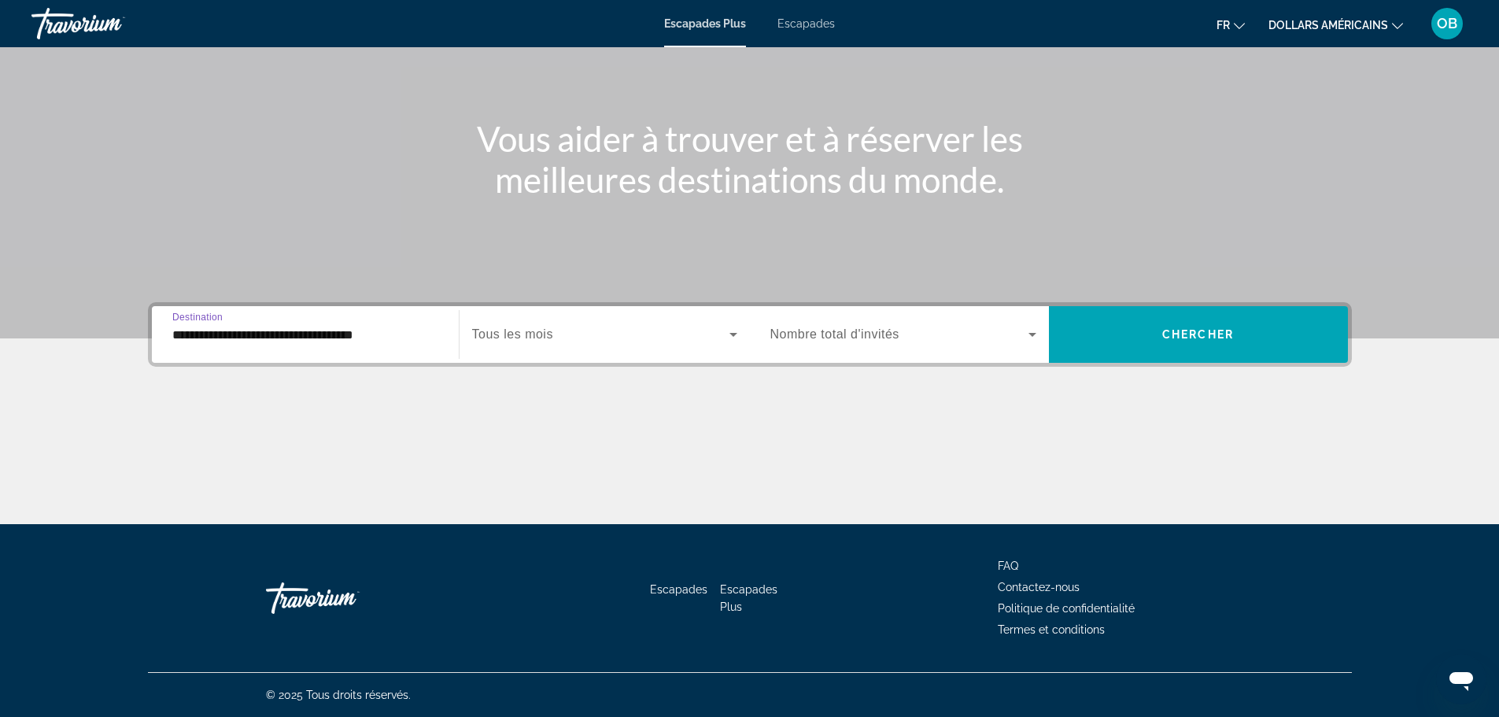
click at [539, 337] on span "Tous les mois" at bounding box center [512, 333] width 81 height 13
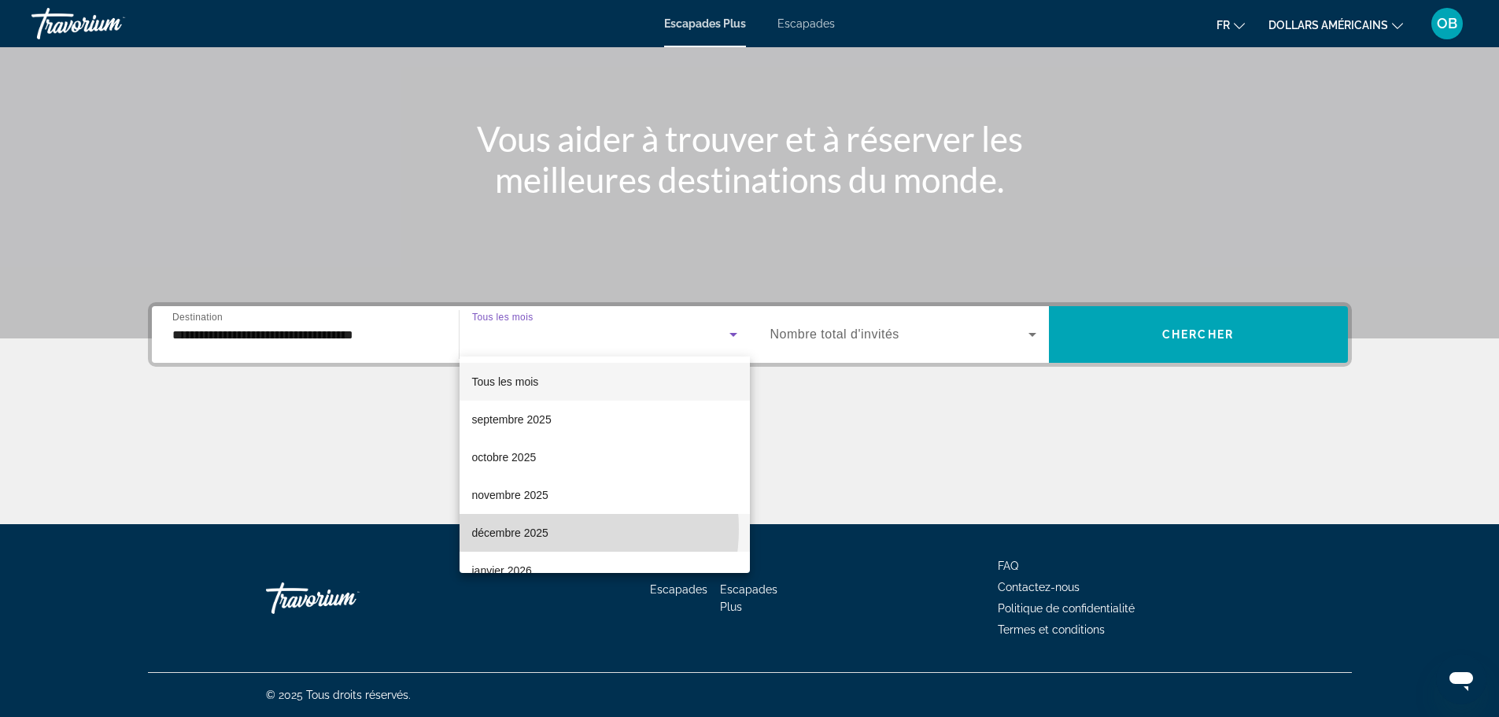
click at [550, 529] on mat-option "décembre 2025" at bounding box center [605, 533] width 290 height 38
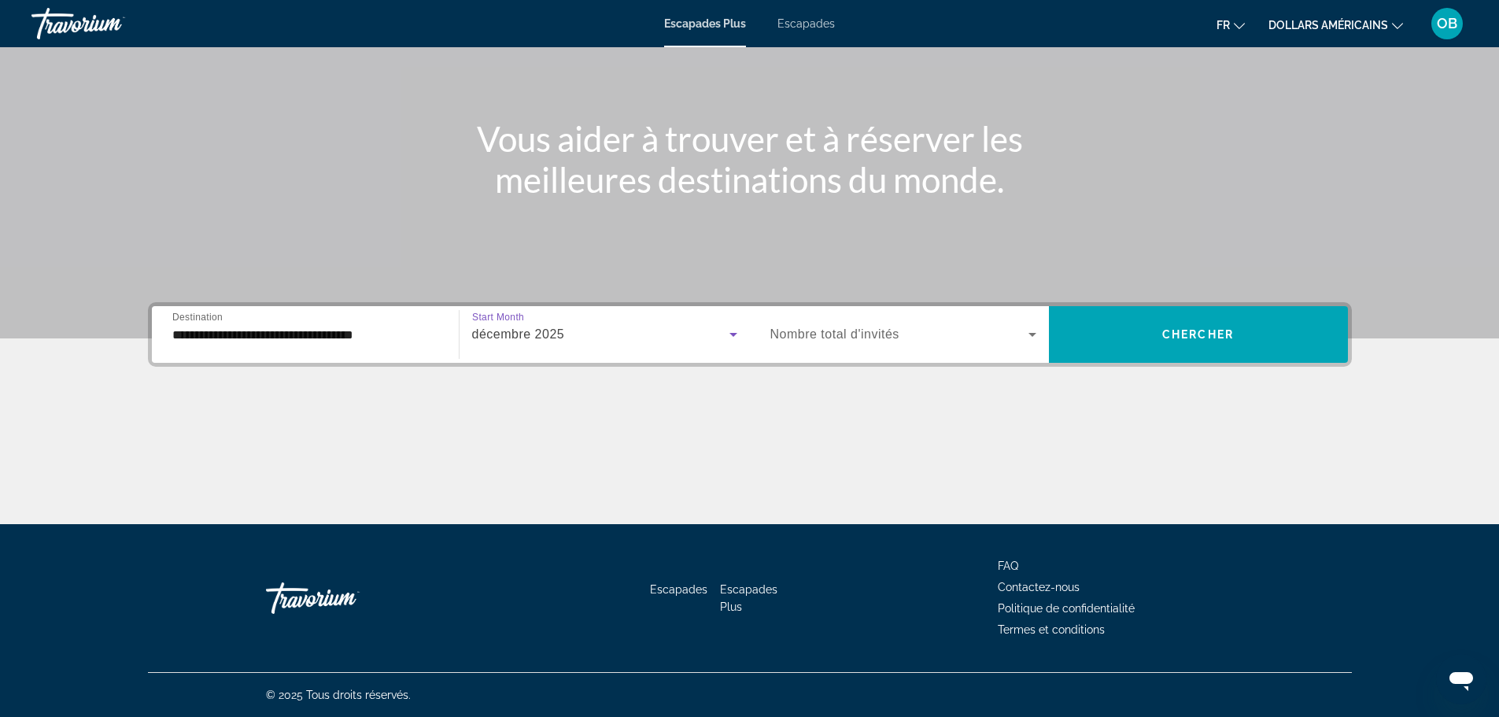
click at [839, 334] on span "Nombre total d'invités" at bounding box center [835, 333] width 129 height 13
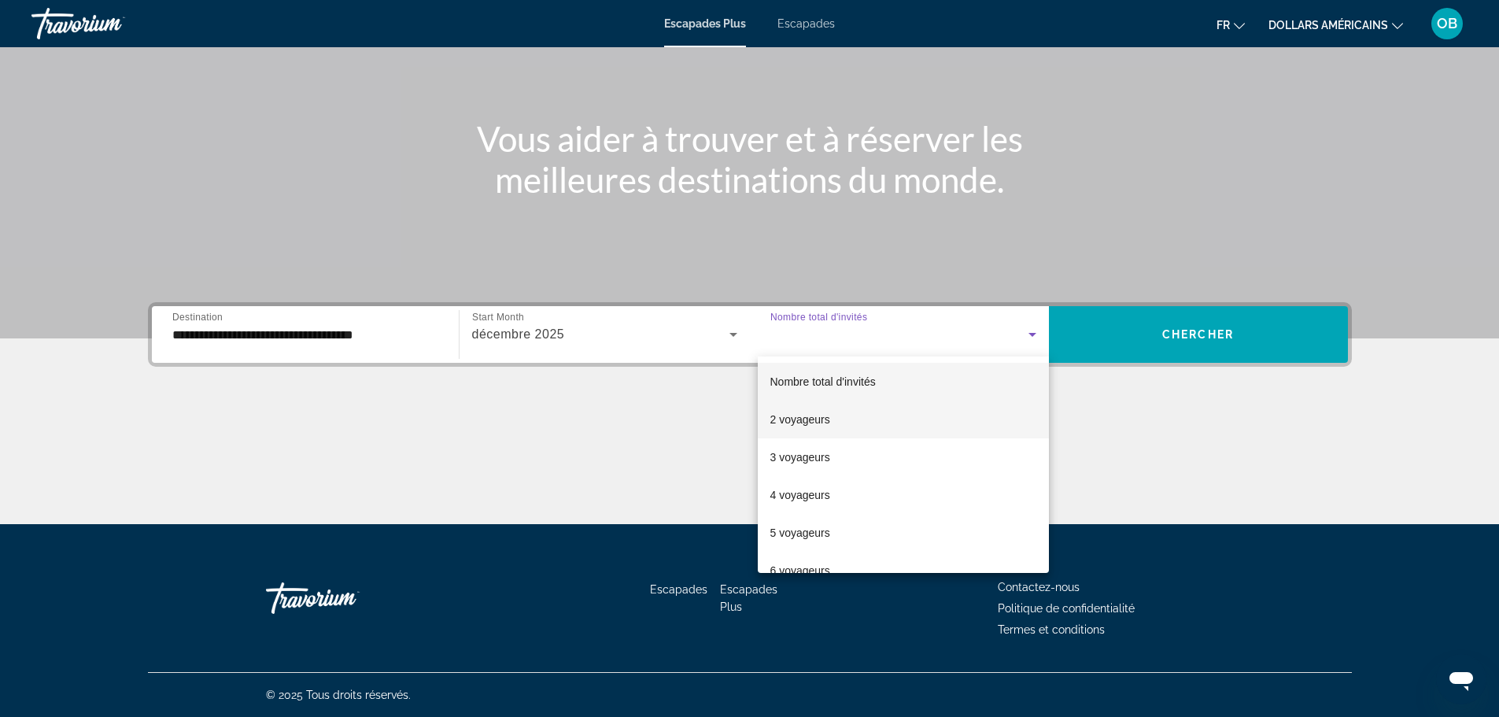
click at [849, 420] on mat-option "2 voyageurs" at bounding box center [903, 420] width 291 height 38
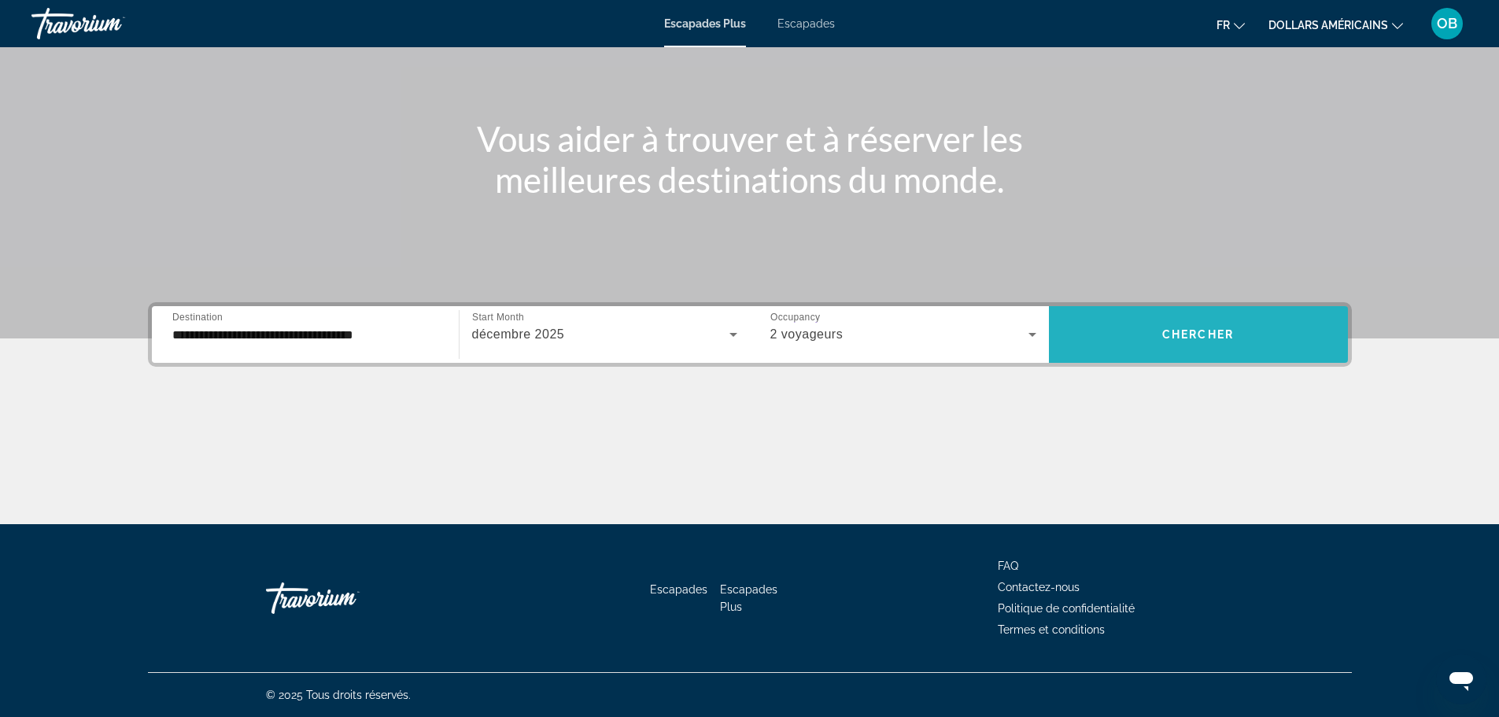
click at [1153, 340] on span "Widget de recherche" at bounding box center [1198, 335] width 299 height 38
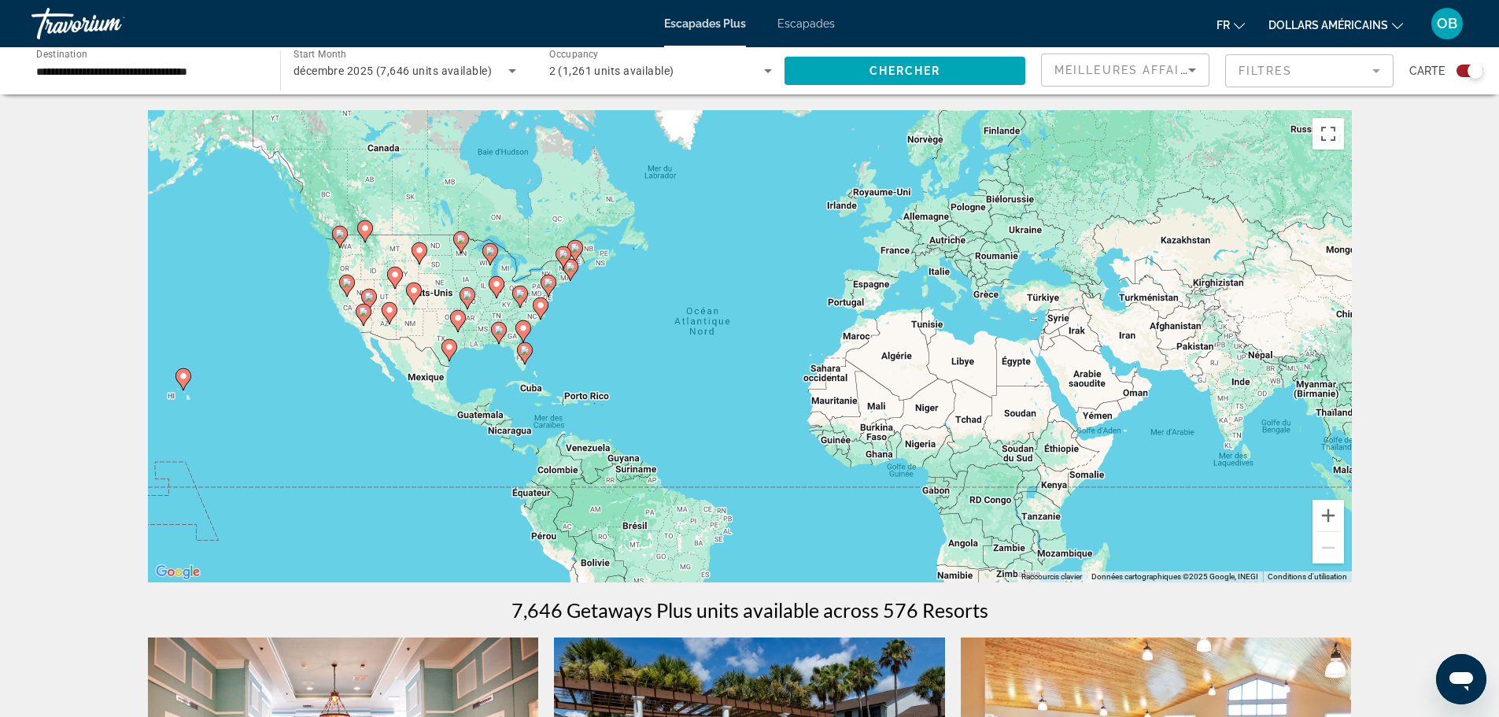
click at [347, 284] on image "Contenu principal" at bounding box center [346, 282] width 9 height 9
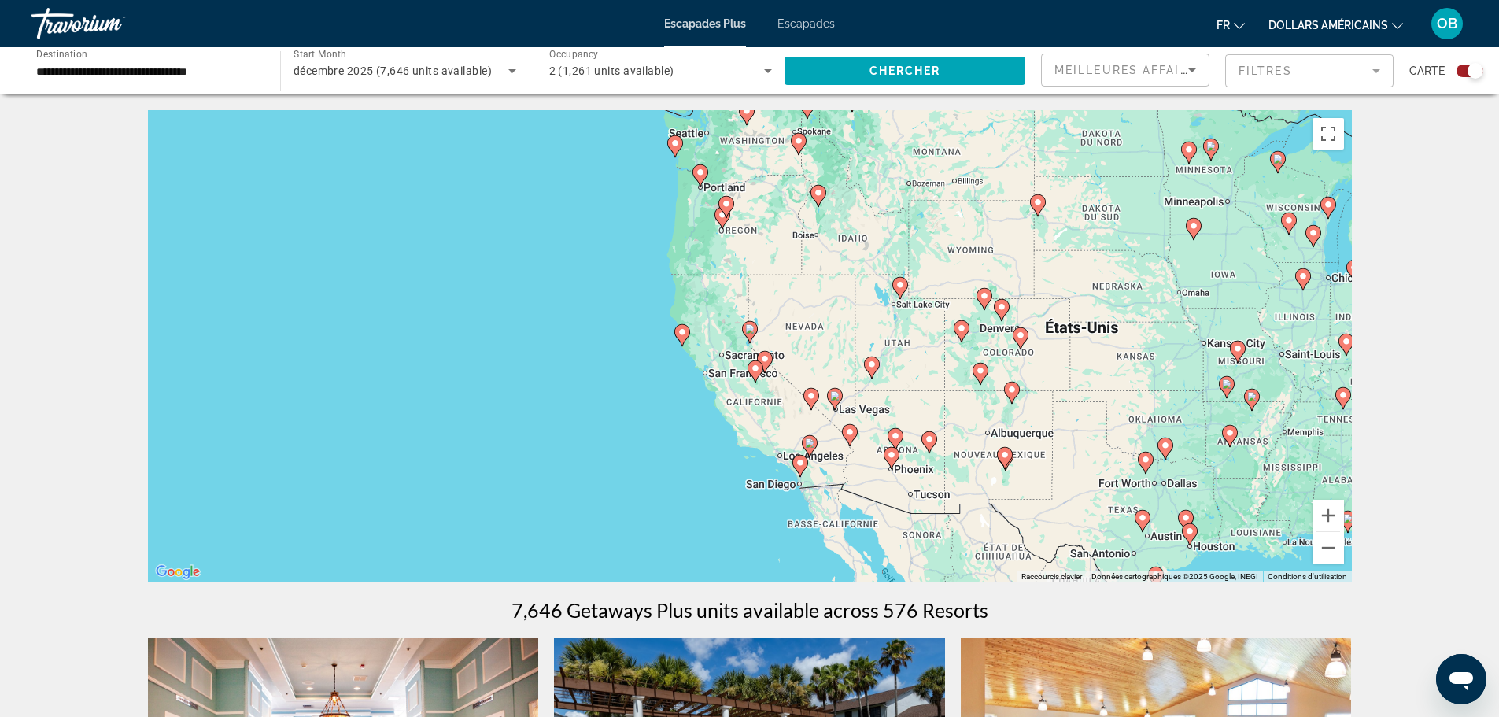
click at [834, 398] on image "Contenu principal" at bounding box center [834, 395] width 9 height 9
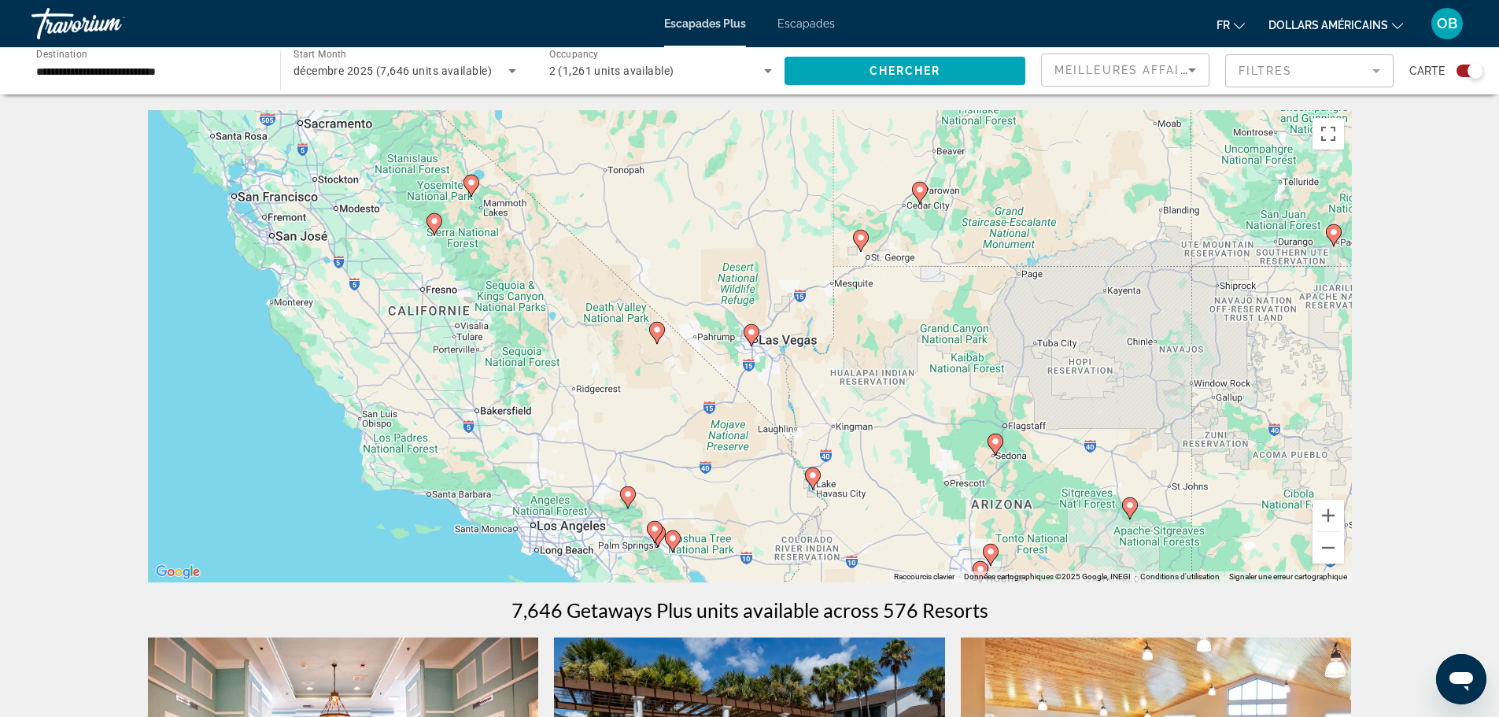
click at [751, 334] on image "Contenu principal" at bounding box center [751, 331] width 9 height 9
type input "**********"
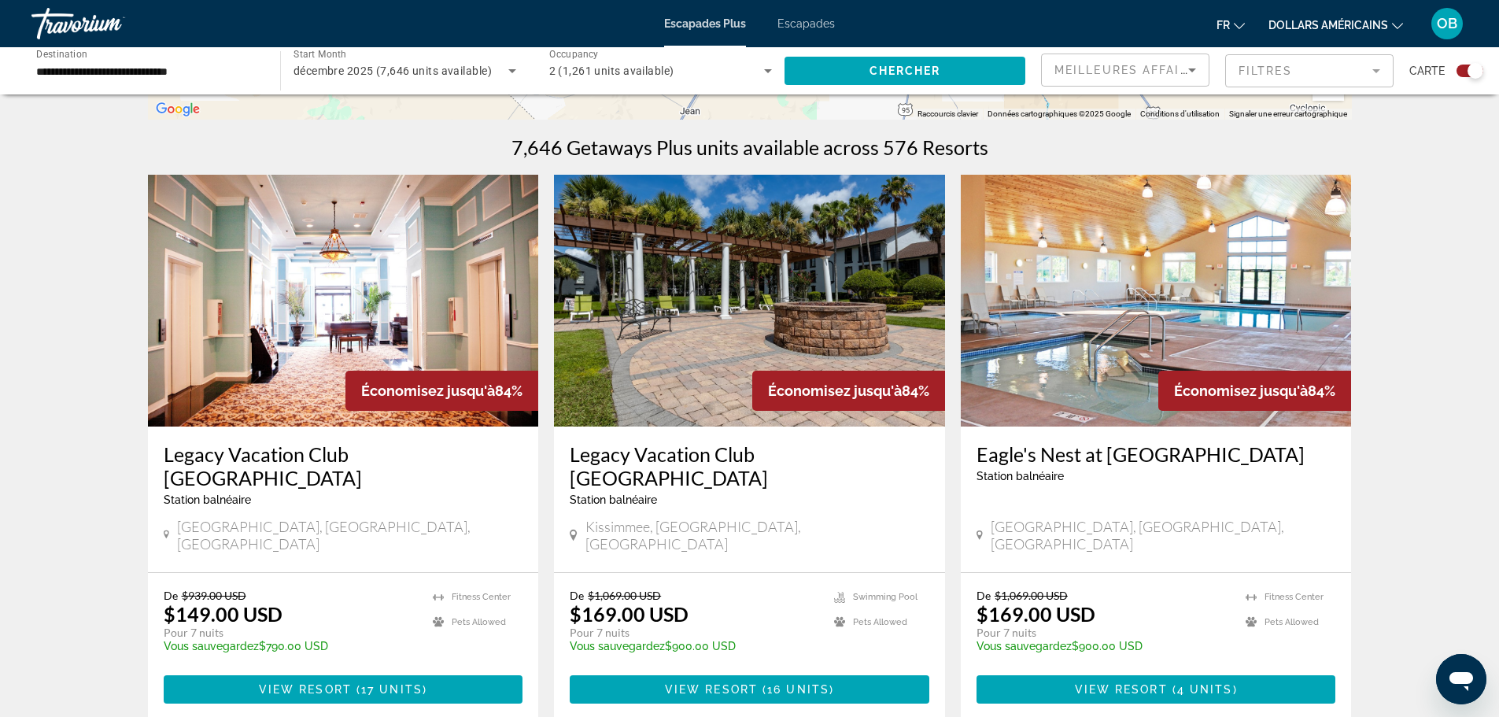
scroll to position [472, 0]
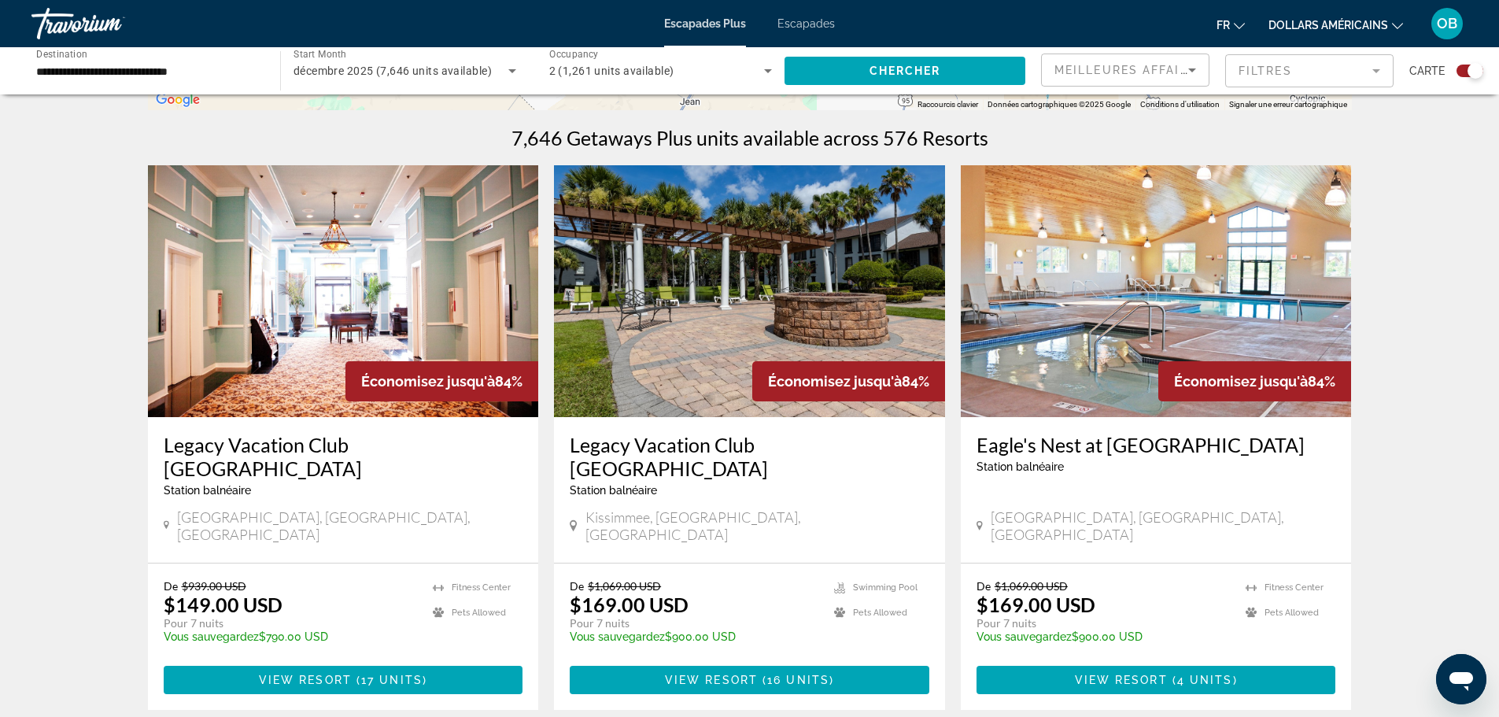
click at [1351, 26] on font "dollars américains" at bounding box center [1329, 25] width 120 height 13
click at [1353, 145] on button "EUR (€)" at bounding box center [1353, 145] width 78 height 20
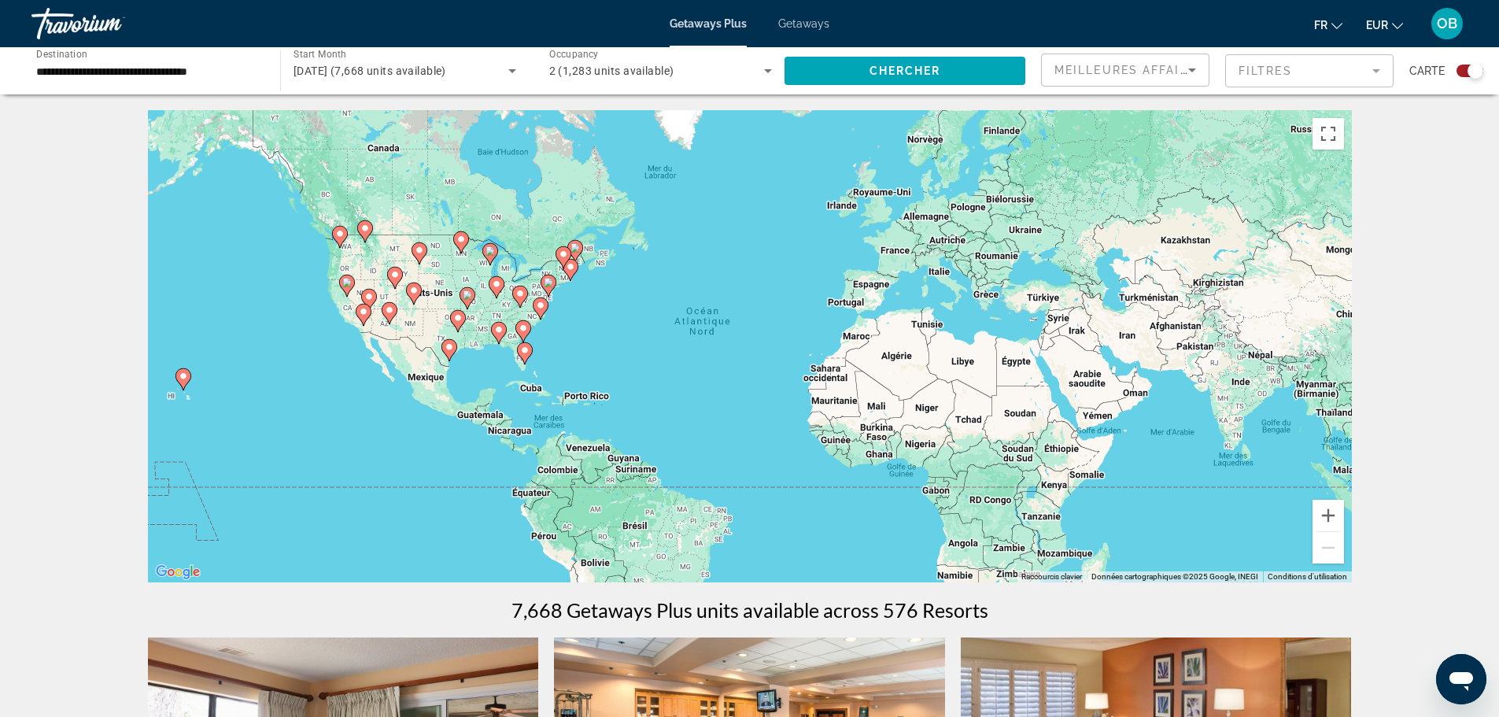
click at [347, 292] on icon "Main content" at bounding box center [346, 285] width 14 height 20
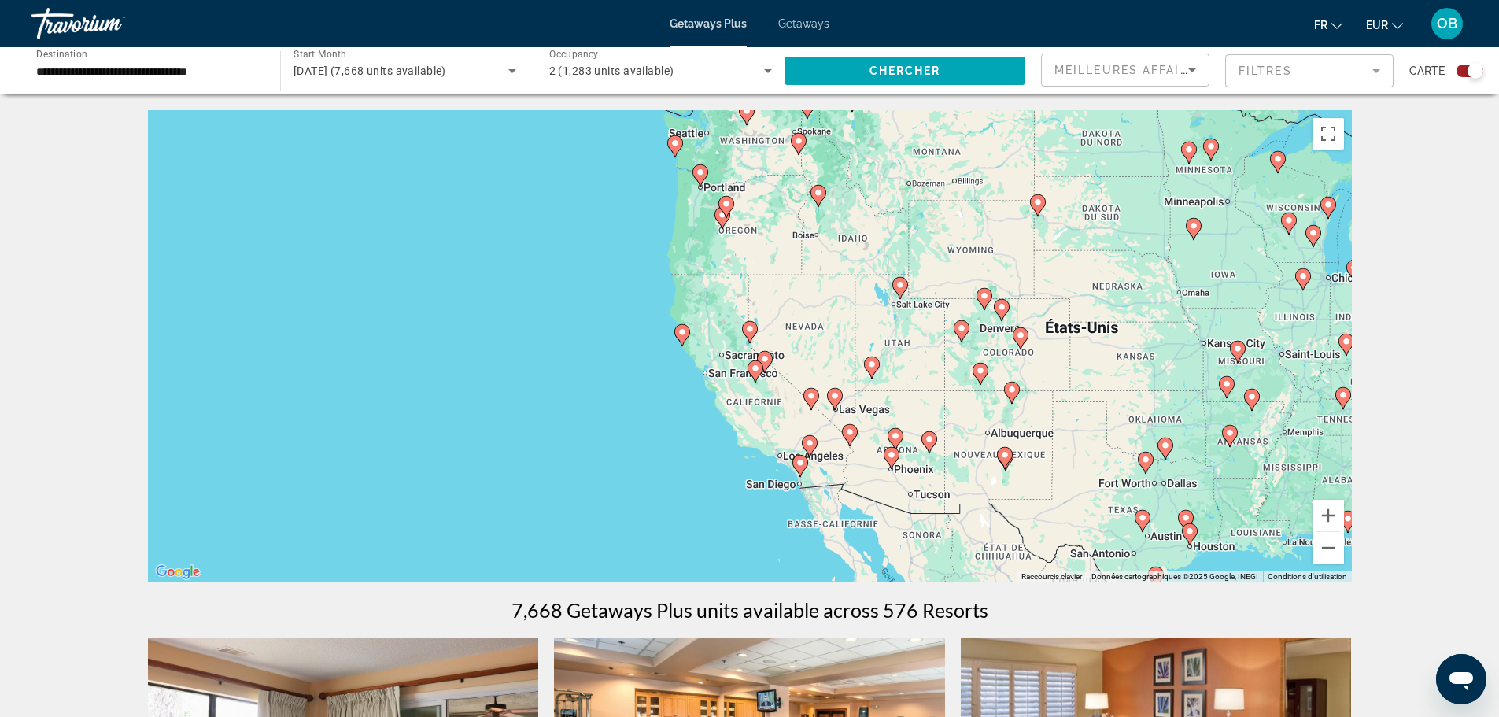
click at [842, 399] on icon "Main content" at bounding box center [835, 399] width 16 height 22
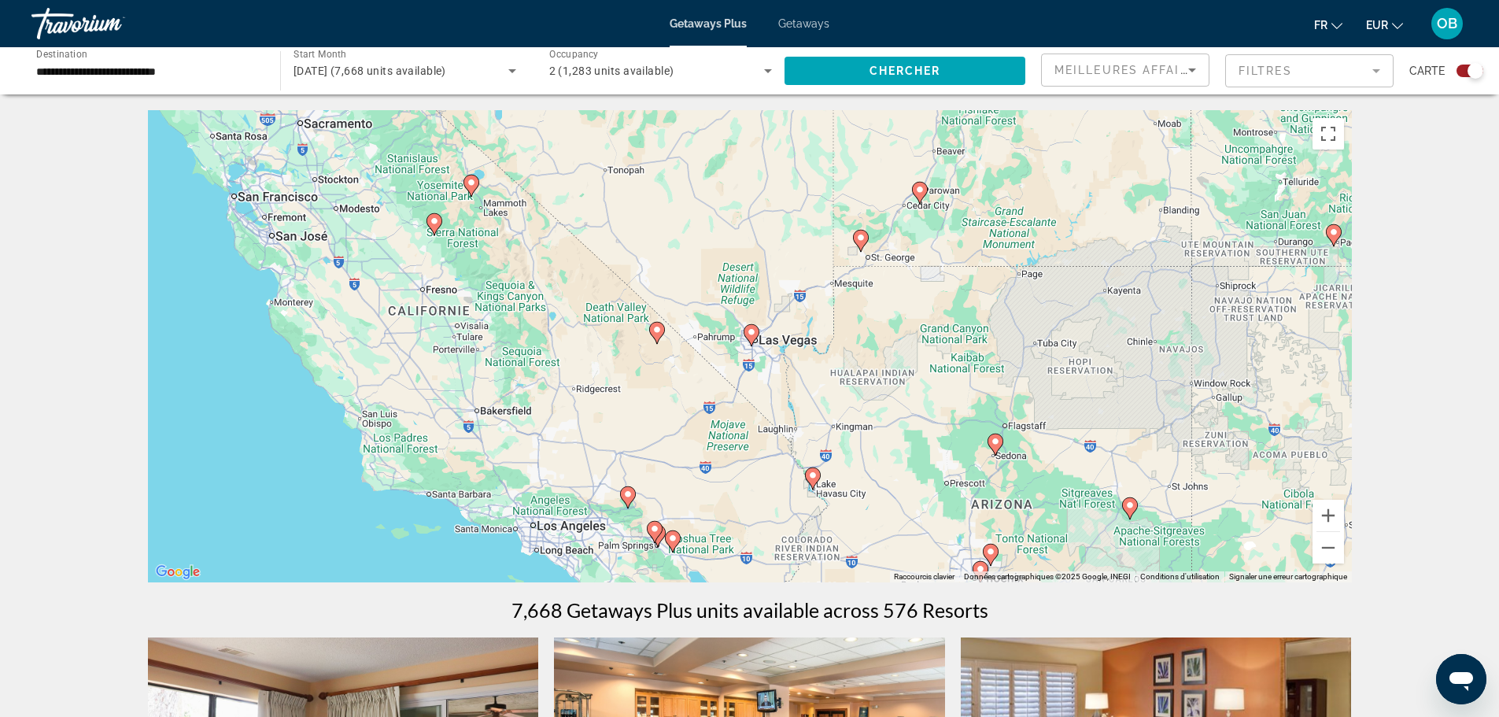
click at [743, 332] on div "Pour naviguer, appuyez sur les touches fléchées. Pour activer le glissement ave…" at bounding box center [750, 346] width 1204 height 472
click at [751, 333] on image "Main content" at bounding box center [751, 331] width 9 height 9
type input "**********"
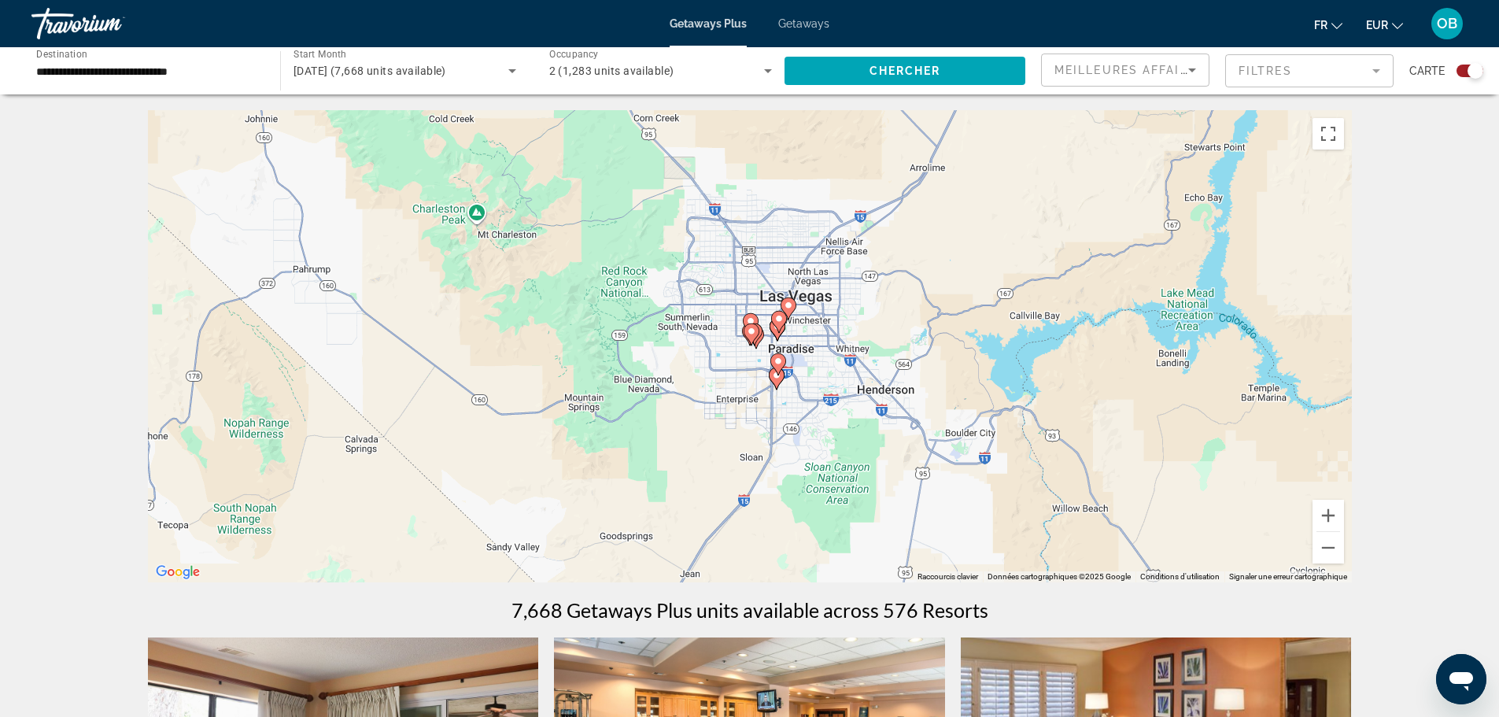
click at [781, 329] on icon "Main content" at bounding box center [779, 322] width 16 height 22
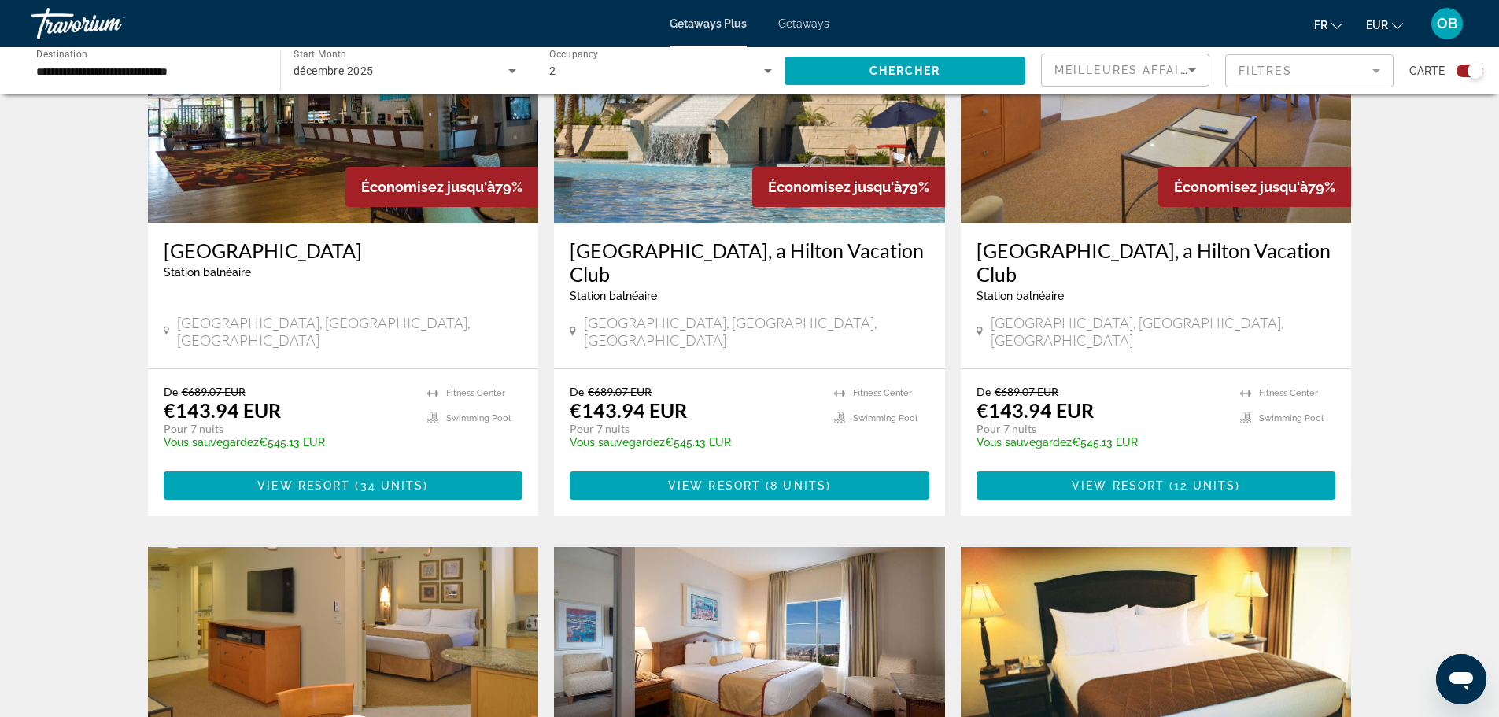
scroll to position [1023, 0]
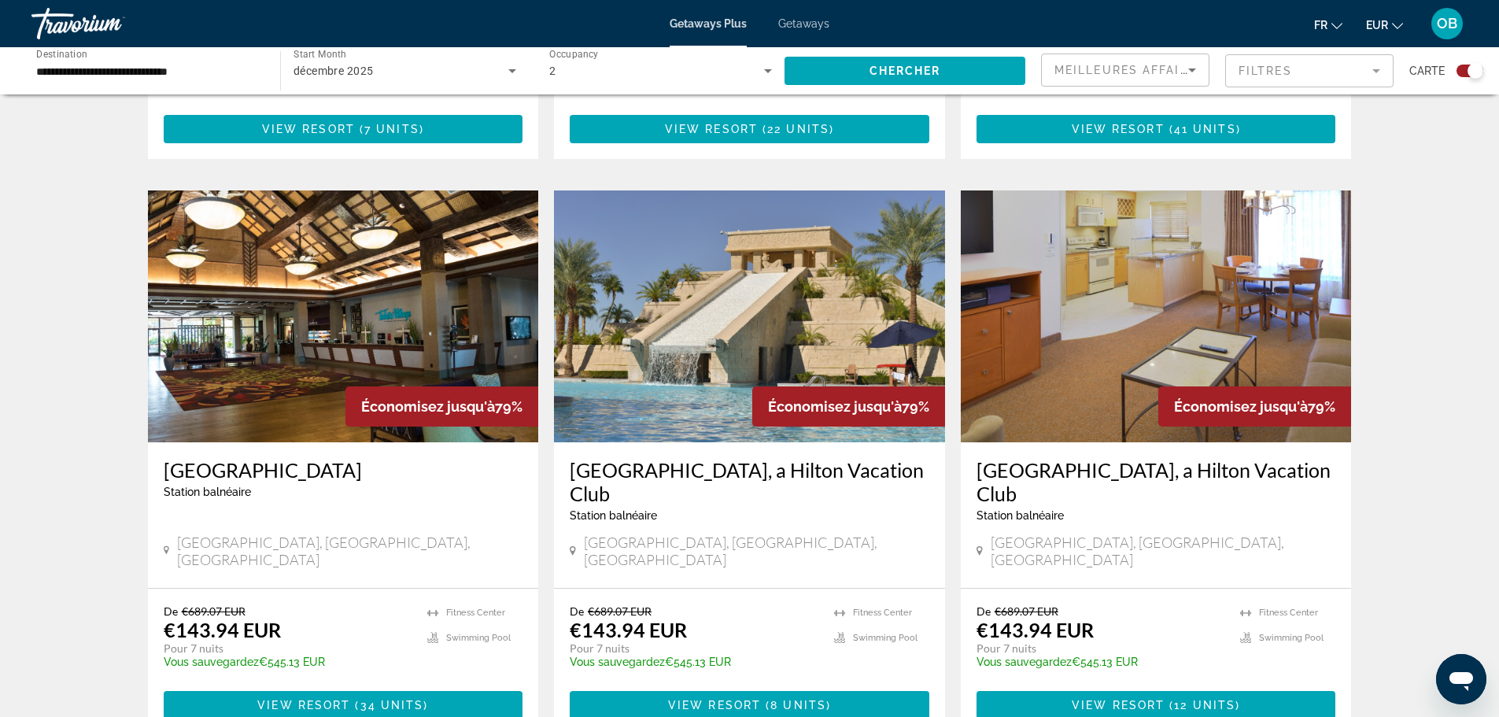
click at [826, 301] on img "Main content" at bounding box center [749, 316] width 391 height 252
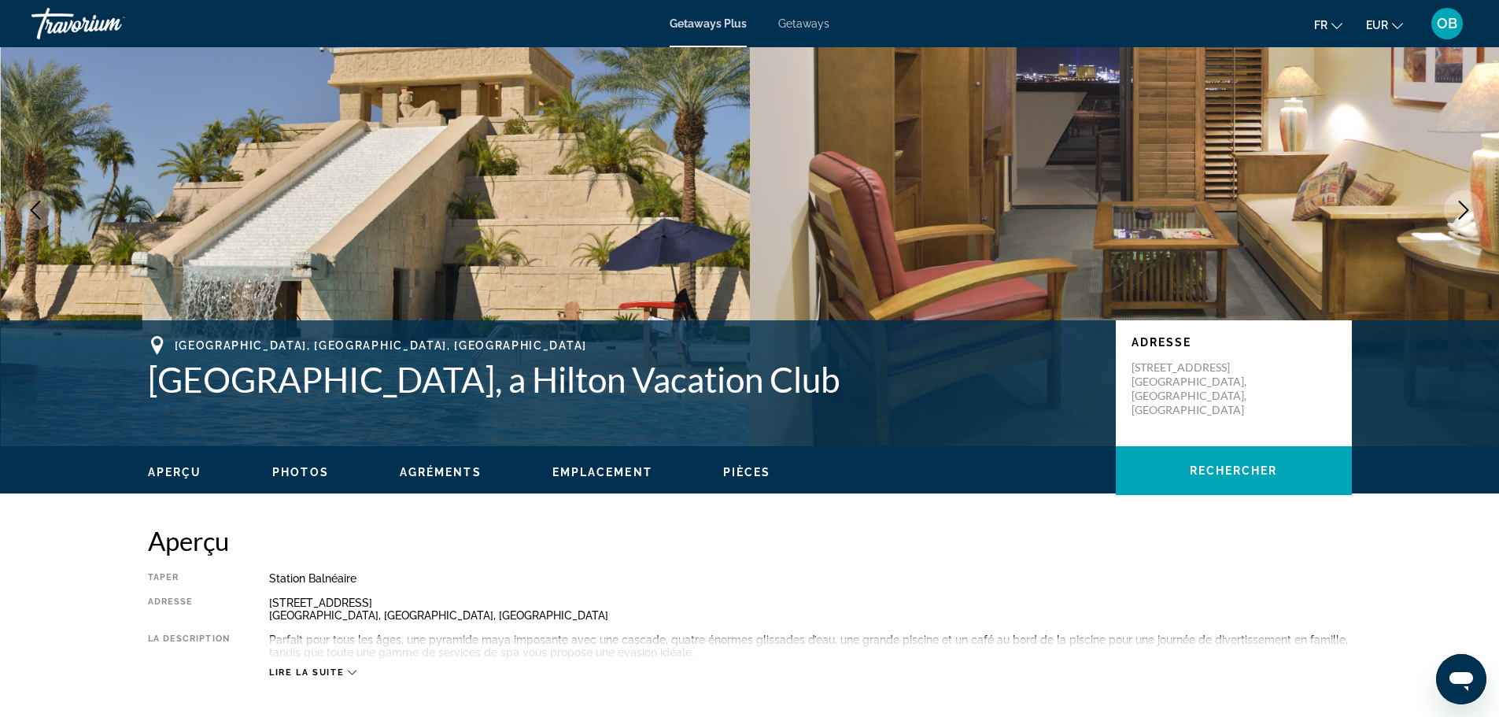
scroll to position [157, 0]
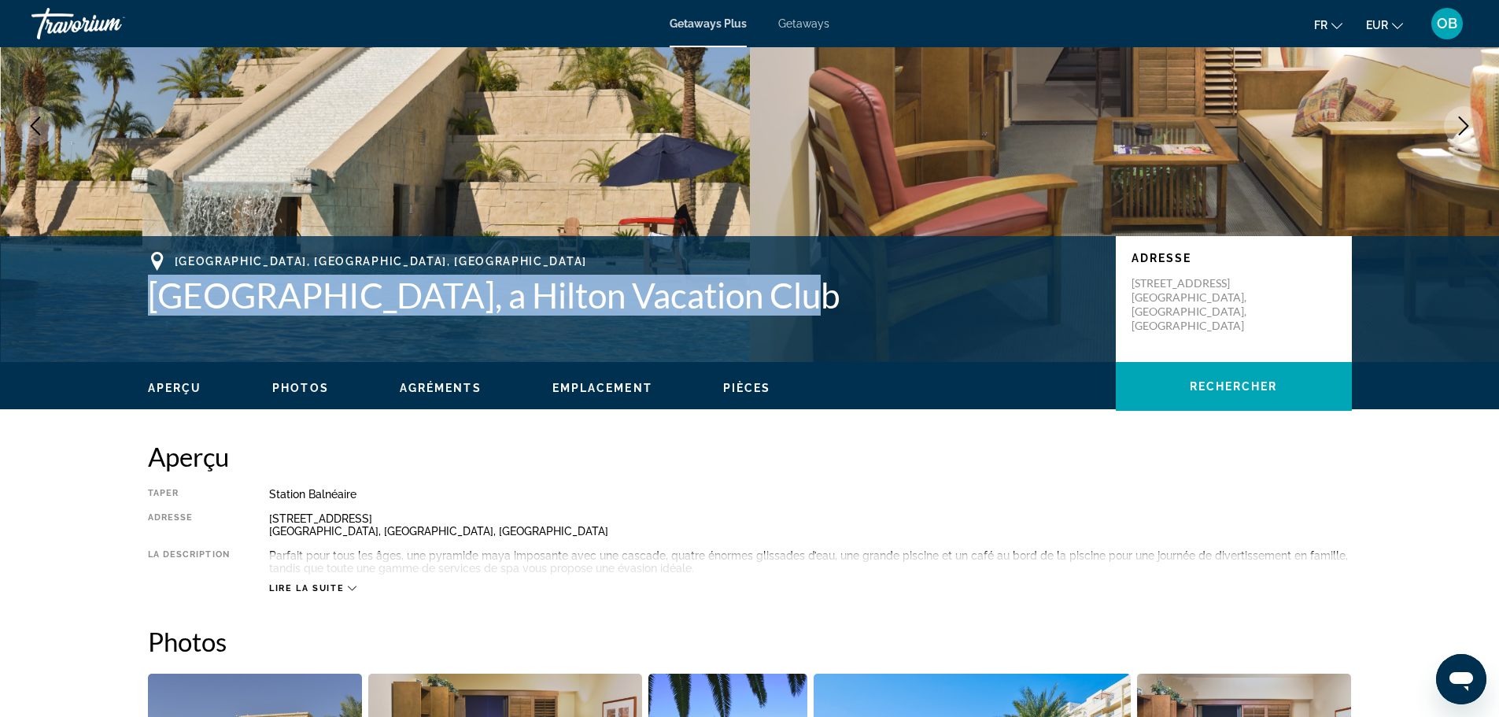
drag, startPoint x: 129, startPoint y: 290, endPoint x: 801, endPoint y: 309, distance: 672.4
click at [801, 309] on div "Las Vegas, NV, USA Cancun Las Vegas, a Hilton Vacation Club Adresse 8335 Las Ve…" at bounding box center [749, 299] width 1267 height 94
copy h1 "Cancun Las Vegas, a Hilton Vacation Club"
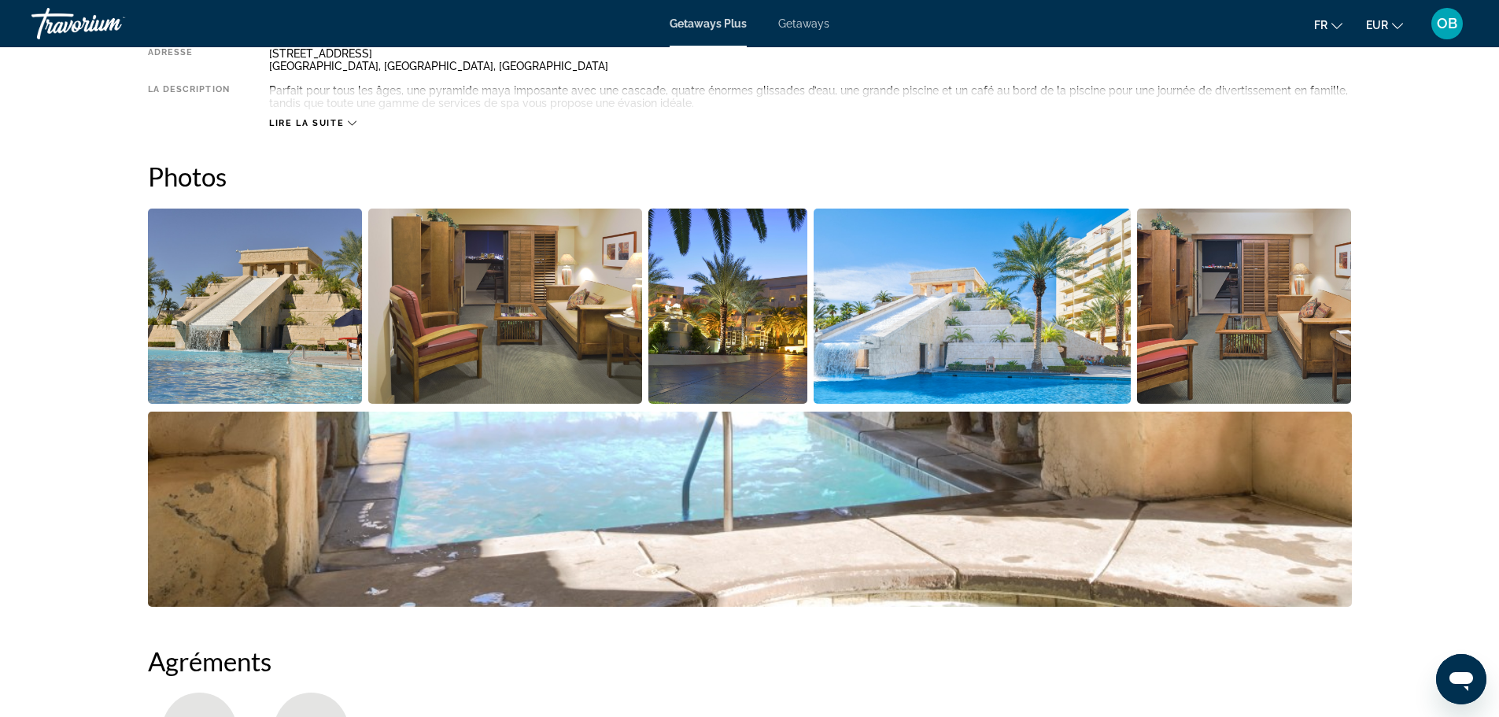
scroll to position [630, 0]
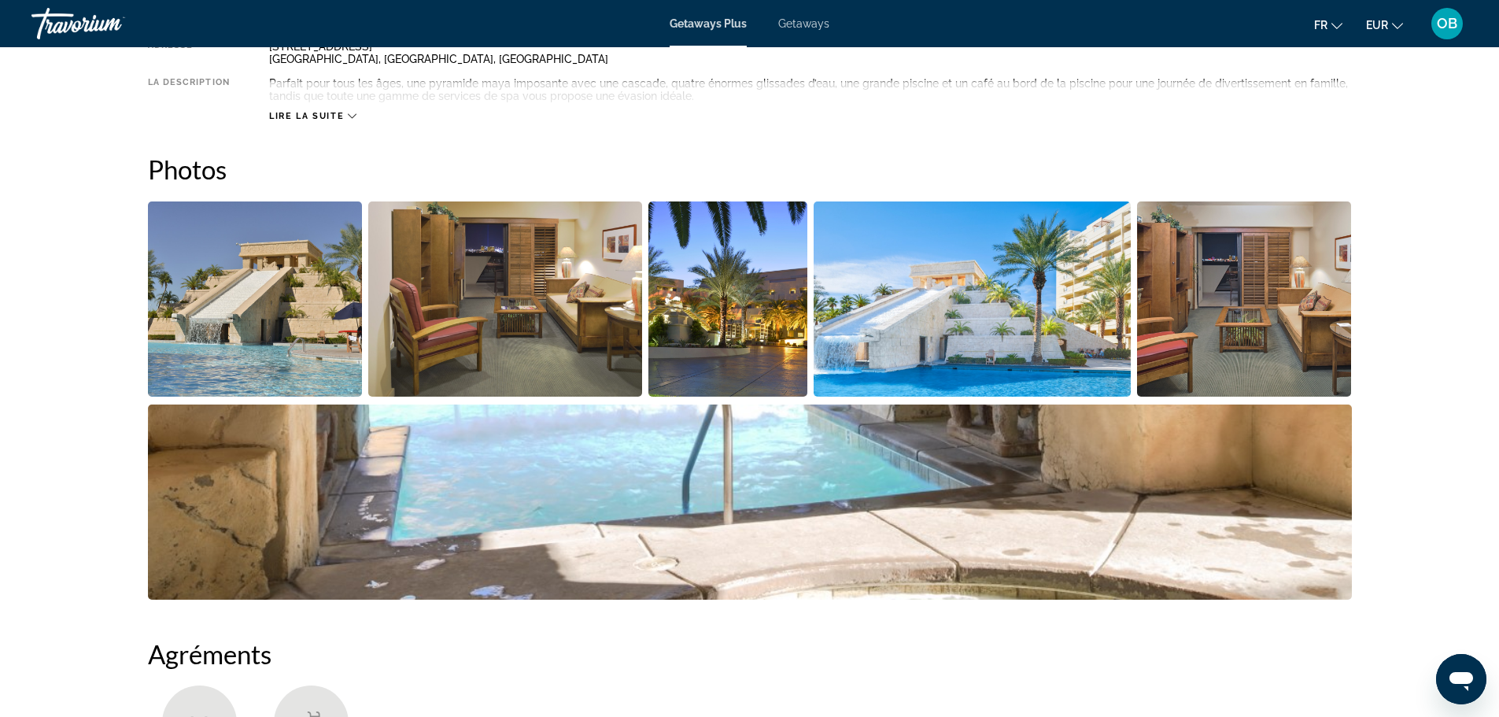
click at [1211, 334] on img "Open full-screen image slider" at bounding box center [1244, 298] width 215 height 195
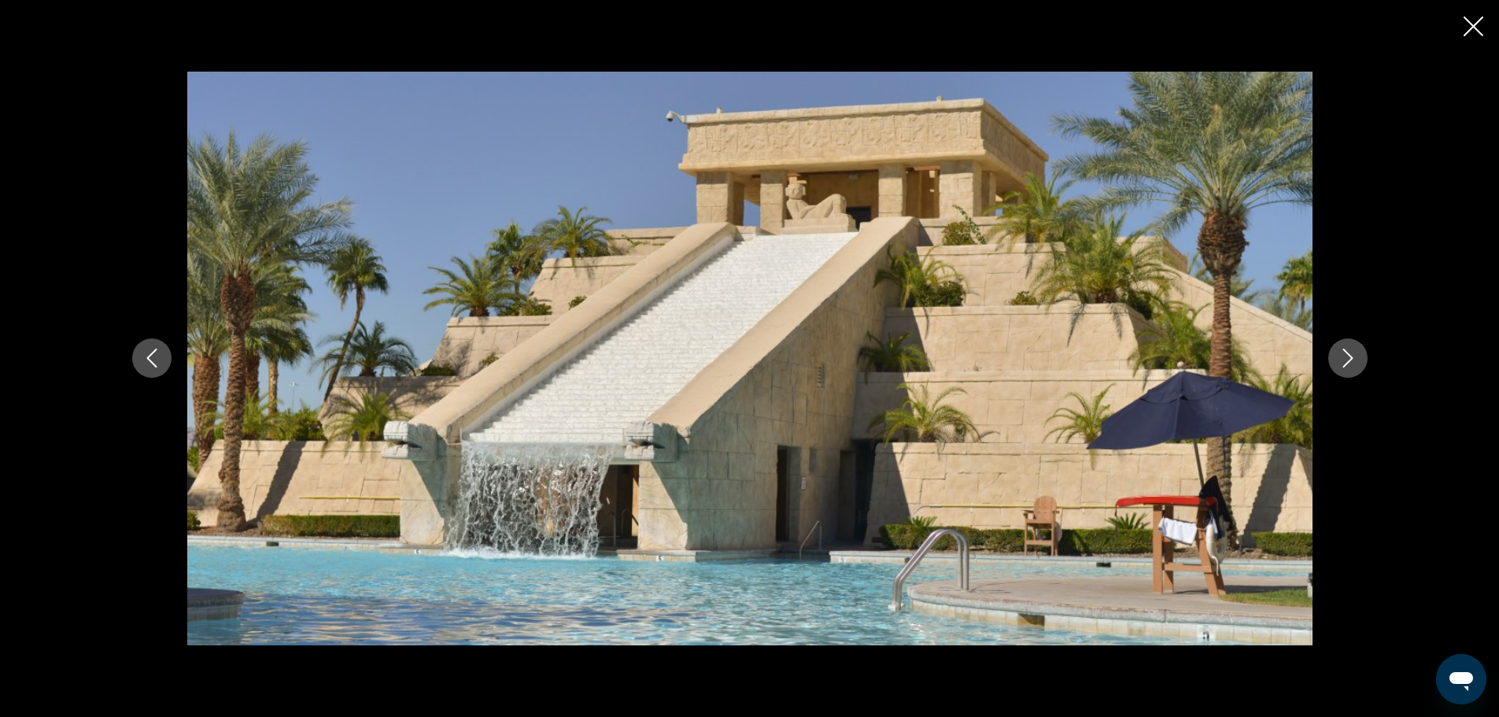
click at [1346, 348] on button "Next image" at bounding box center [1348, 357] width 39 height 39
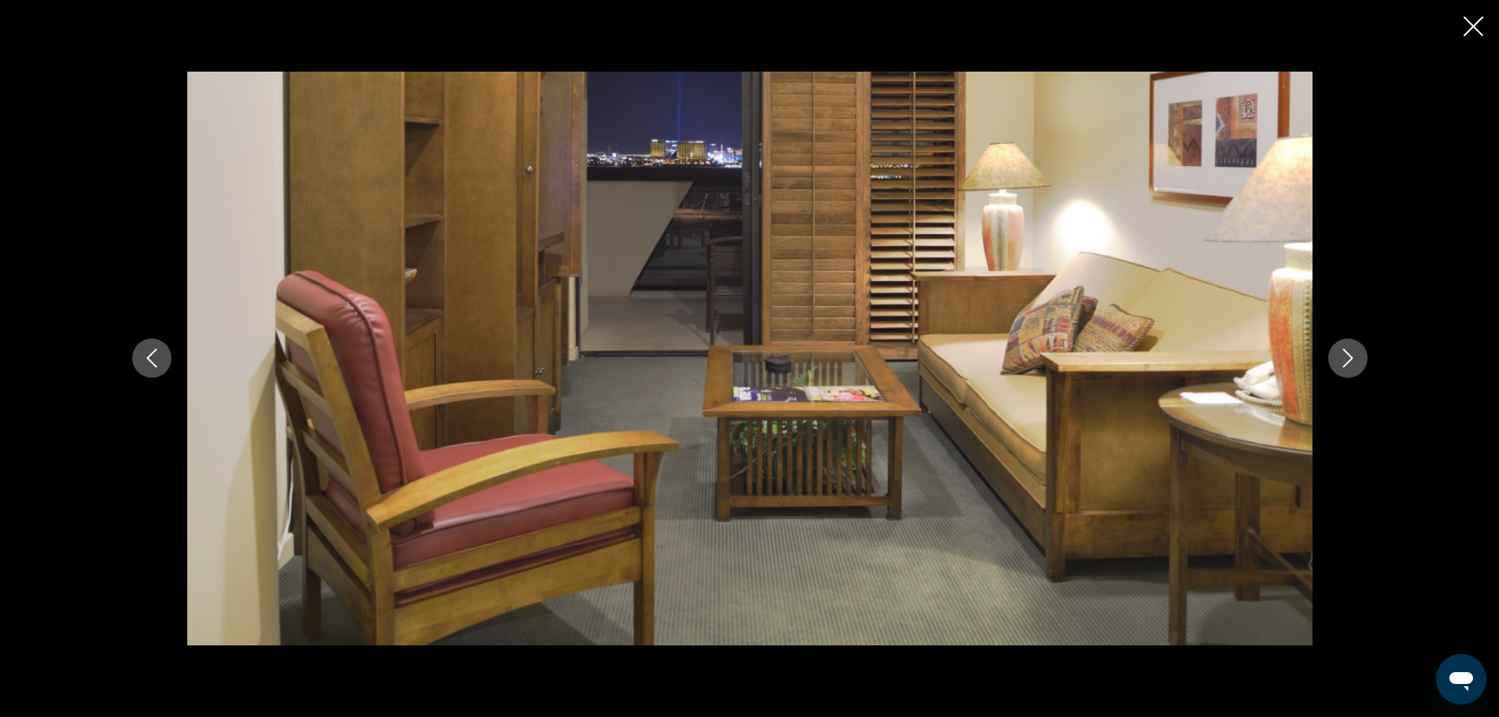
click at [1345, 352] on icon "Next image" at bounding box center [1348, 358] width 10 height 19
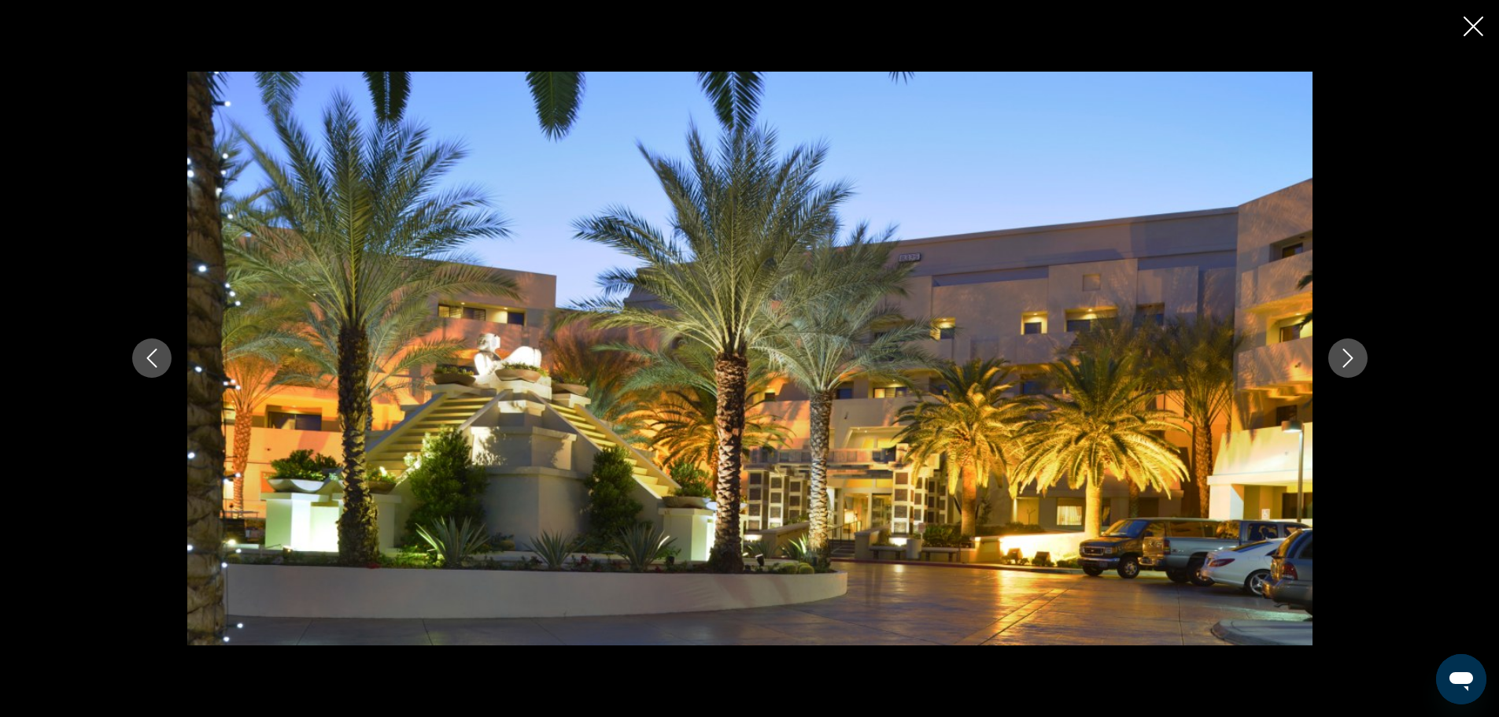
click at [1461, 20] on div "prev next" at bounding box center [749, 358] width 1499 height 717
click at [1467, 24] on icon "Close slideshow" at bounding box center [1474, 27] width 20 height 20
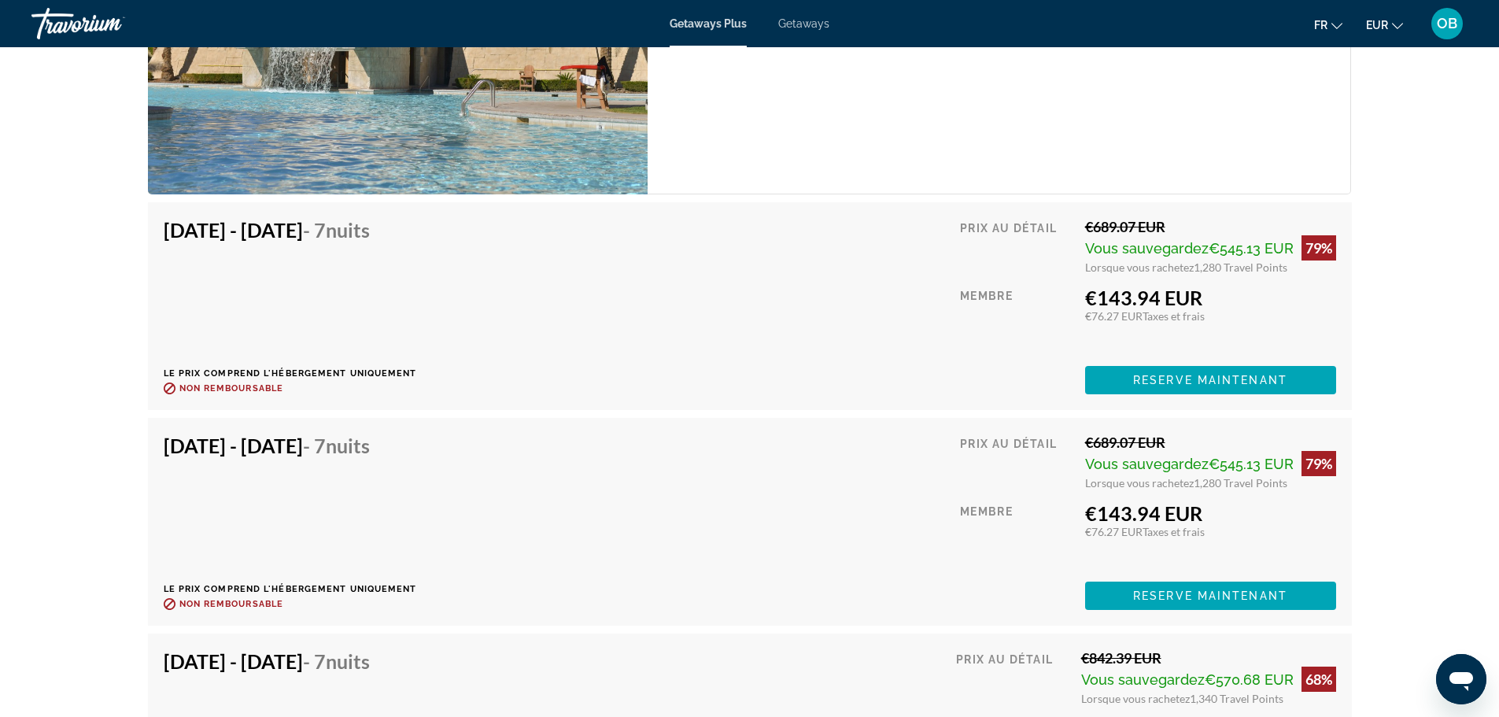
scroll to position [2834, 0]
click at [1157, 306] on div "€143.94 EUR" at bounding box center [1210, 299] width 251 height 24
